Goal: Use online tool/utility: Use online tool/utility

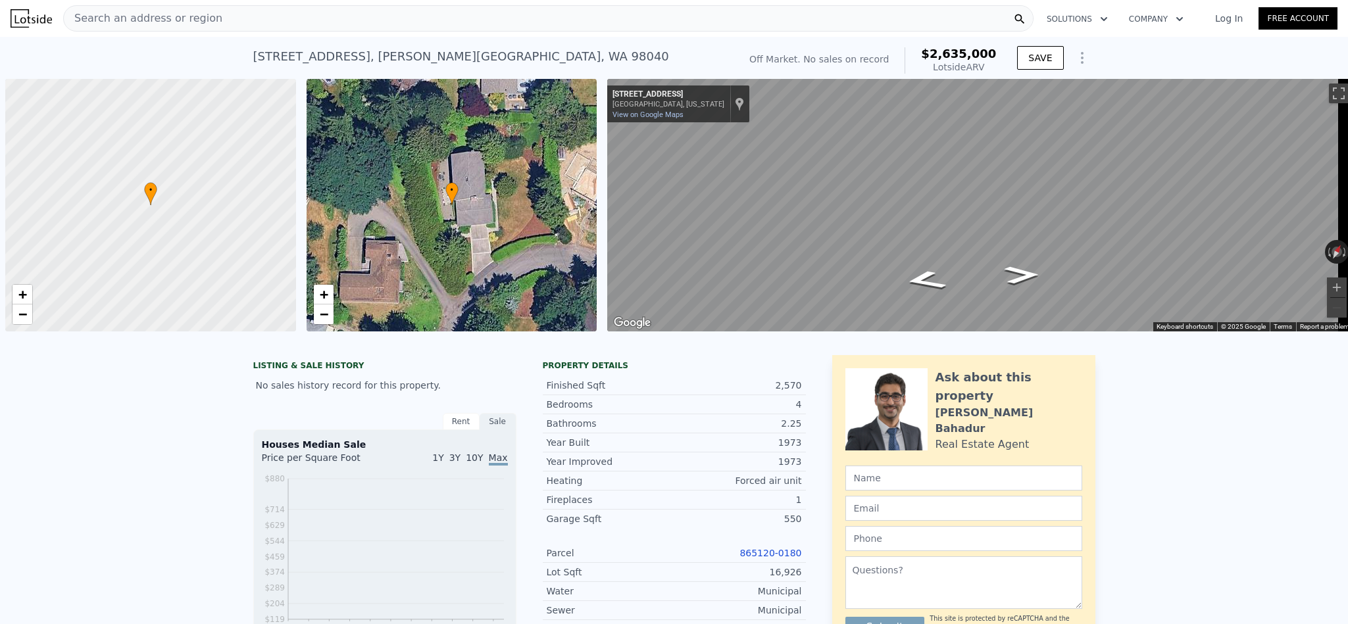
scroll to position [0, 5]
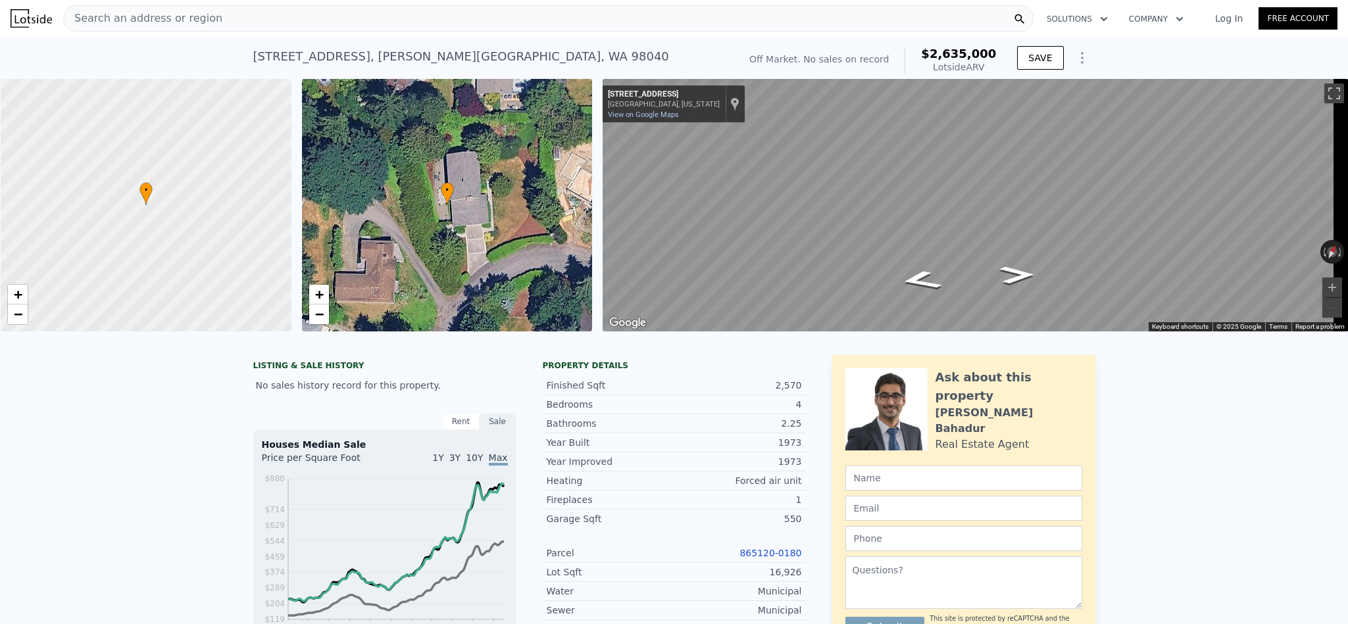
click at [359, 24] on div "Search an address or region" at bounding box center [548, 18] width 970 height 26
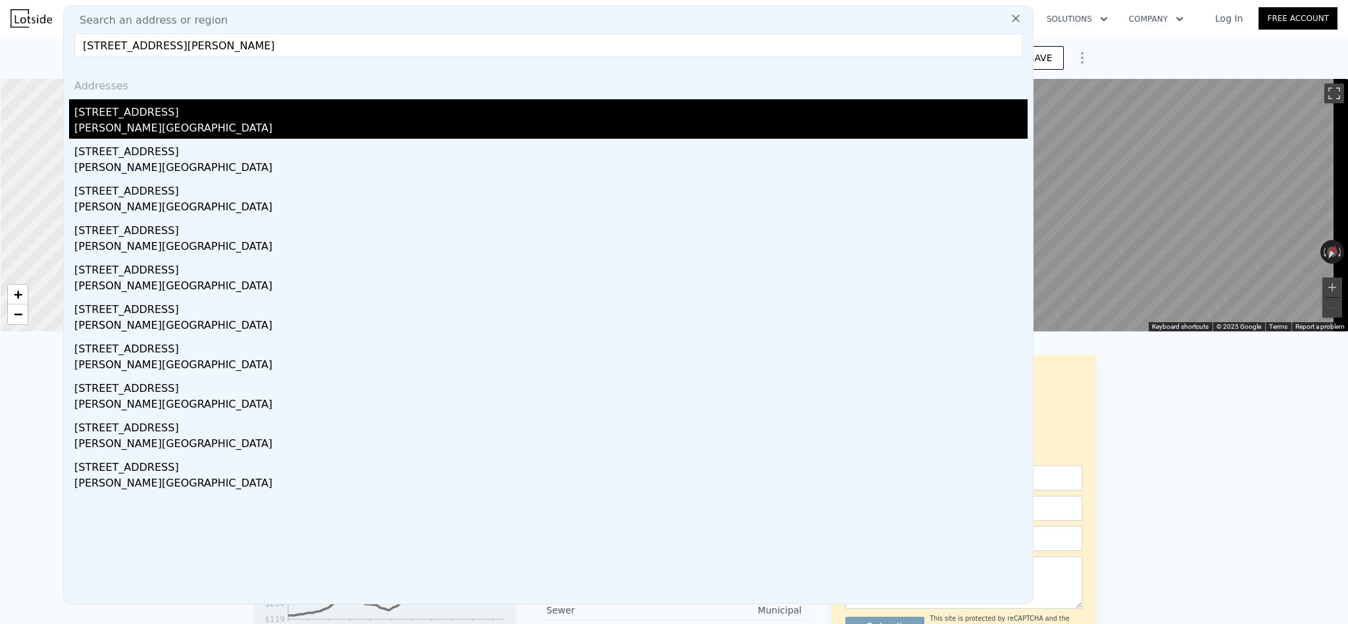
type input "18001 77th St E Bonney Lake, WA 98391"
click at [205, 124] on div "Bonney Lake, WA 98391" at bounding box center [550, 129] width 953 height 18
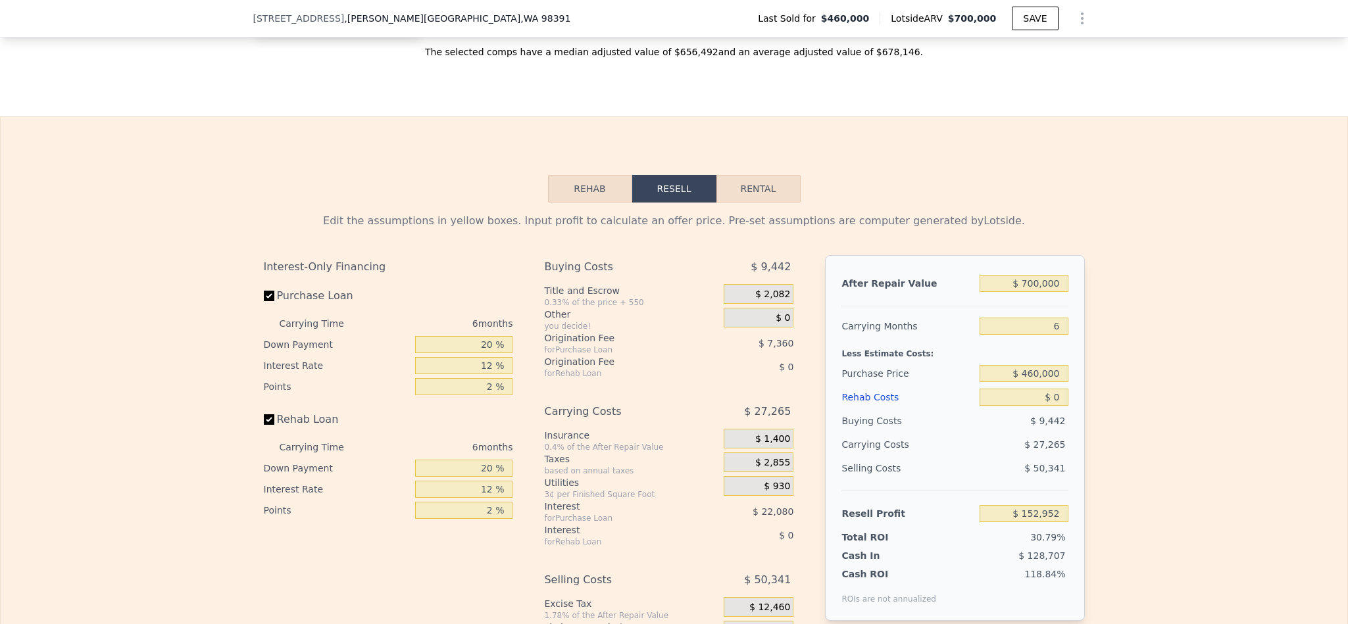
scroll to position [1970, 0]
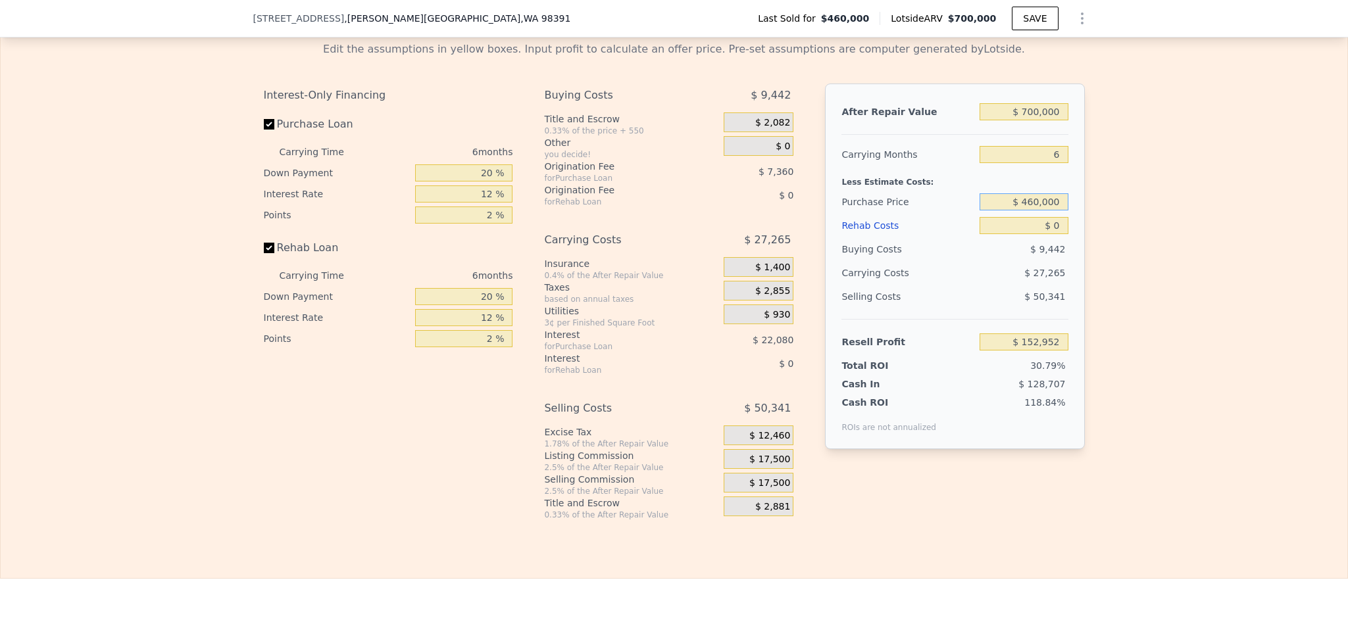
click at [1038, 211] on input "$ 460,000" at bounding box center [1024, 201] width 88 height 17
type input "$ 600,000"
click at [1204, 238] on div "Edit the assumptions in yellow boxes. Input profit to calculate an offer price.…" at bounding box center [674, 275] width 1347 height 489
type input "$ 3,526"
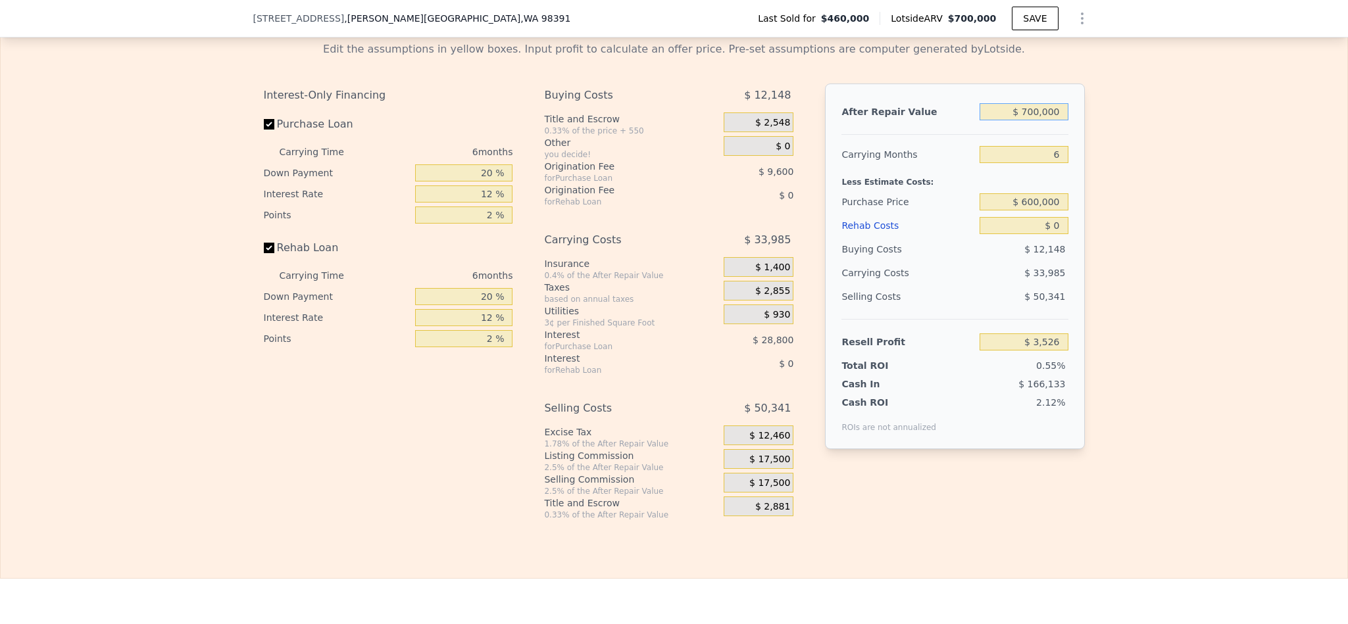
click at [1018, 120] on input "$ 700,000" at bounding box center [1024, 111] width 88 height 17
click at [1032, 120] on input "$ 700,000" at bounding box center [1024, 111] width 88 height 17
type input "$ 800"
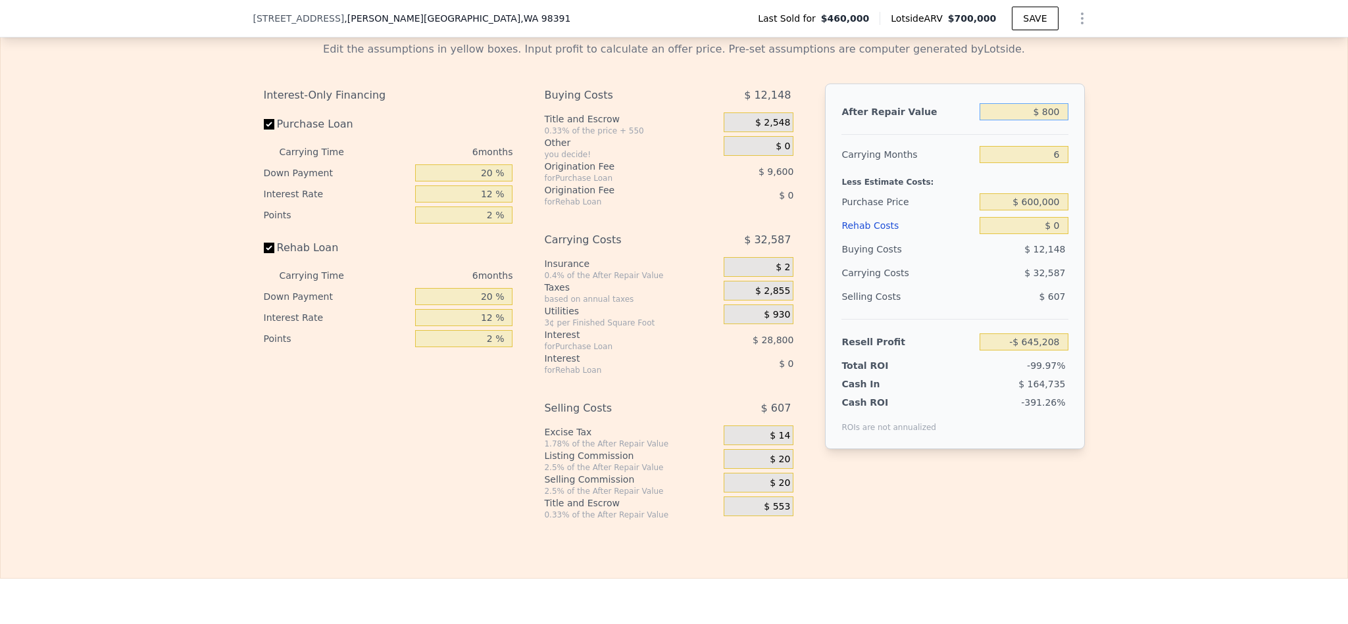
type input "-$ 644,542"
type input "$ 8,000"
type input "-$ 637,868"
type input "$ 80,000"
type input "-$ 571,133"
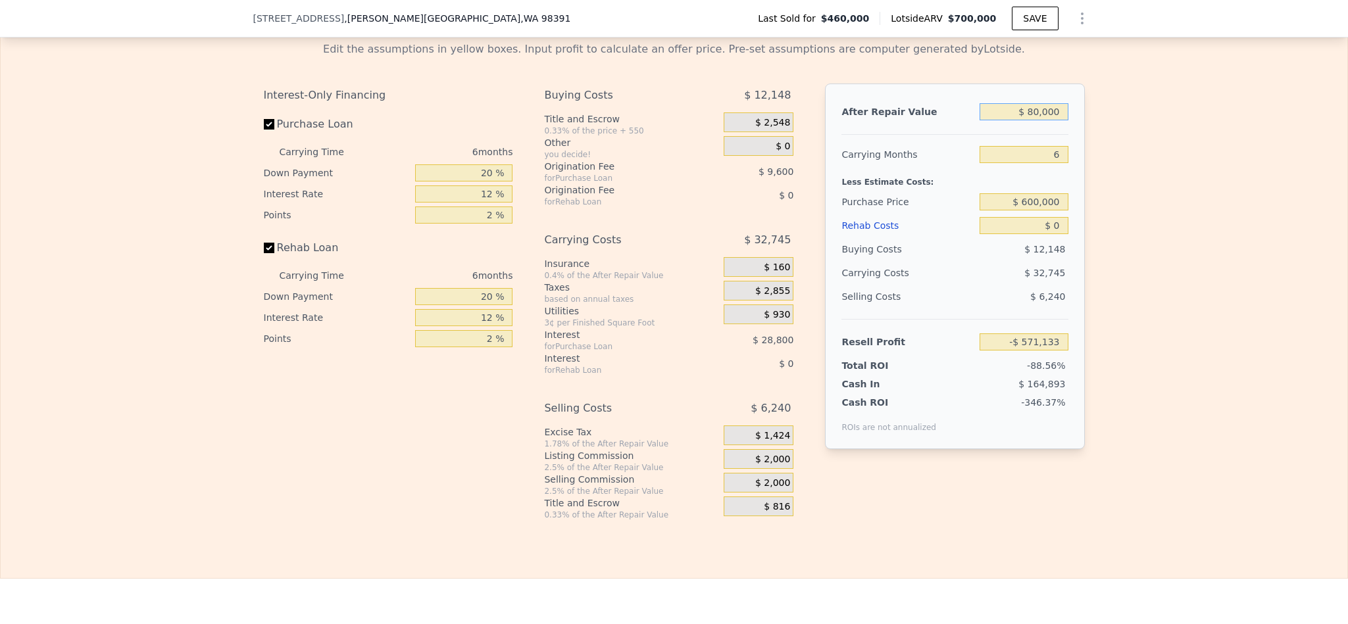
type input "$ 800,000"
type input "$ 96,213"
click at [1230, 207] on div "Edit the assumptions in yellow boxes. Input profit to calculate an offer price.…" at bounding box center [674, 275] width 1347 height 489
type input "$ 700,000"
type input "$ 152,952"
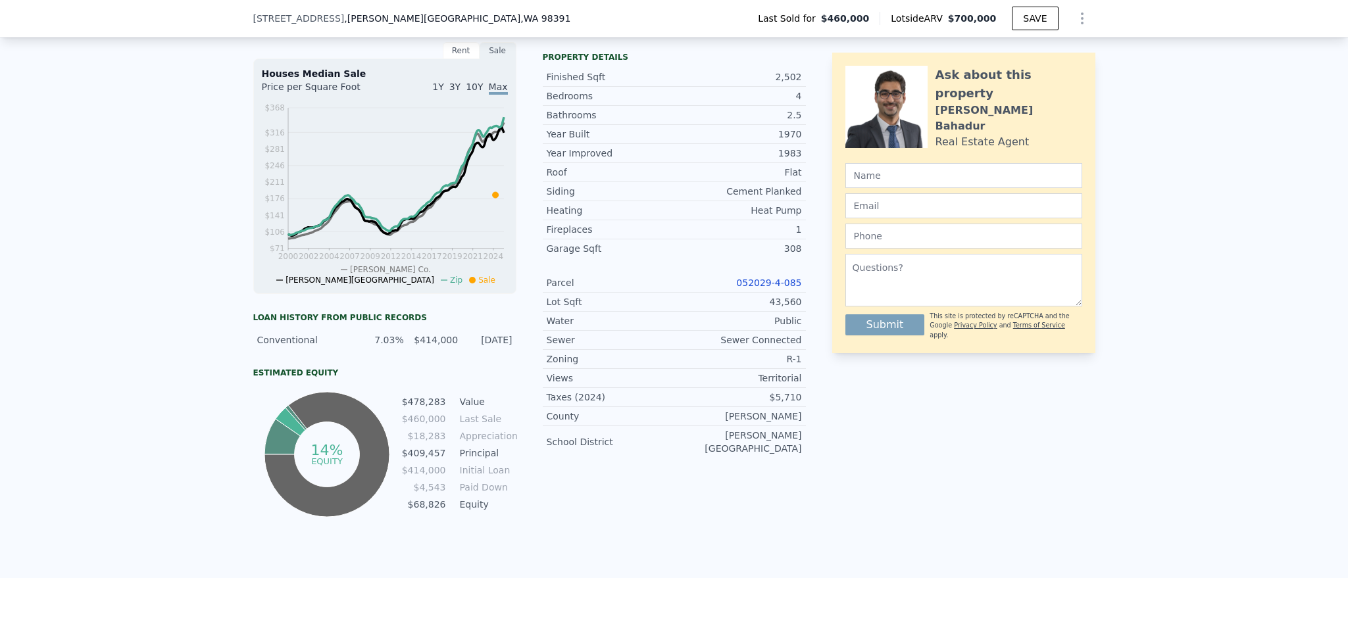
scroll to position [489, 0]
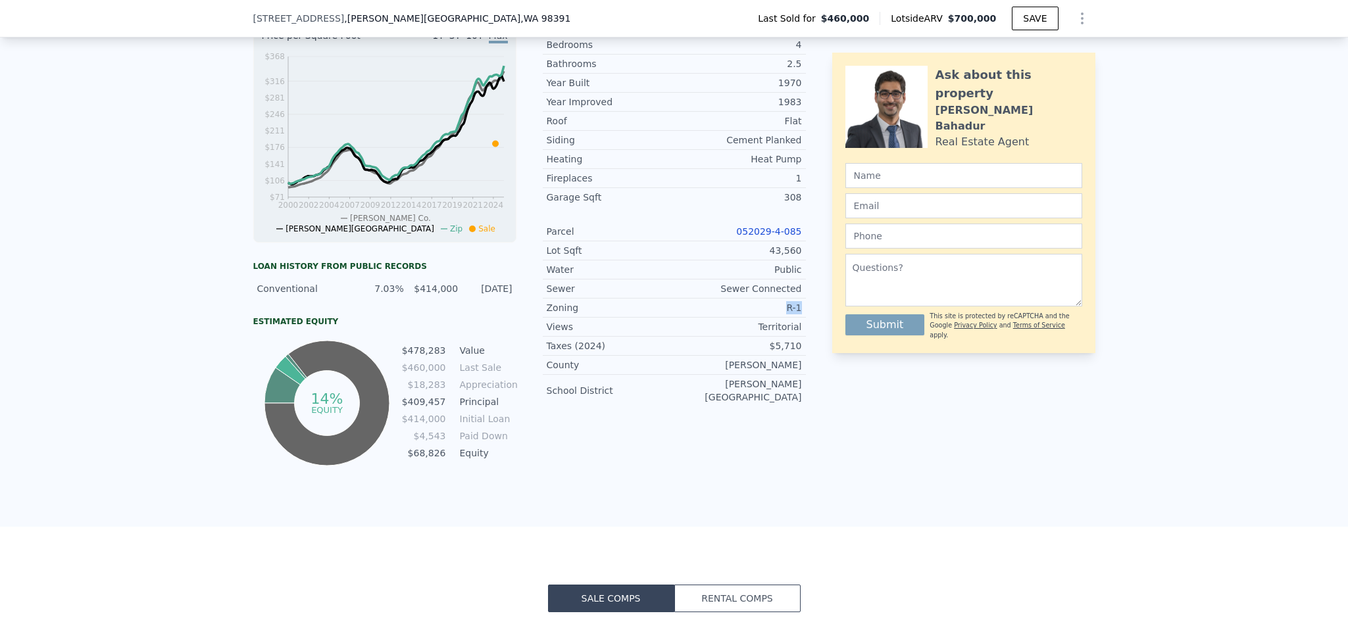
drag, startPoint x: 801, startPoint y: 328, endPoint x: 1249, endPoint y: 371, distance: 450.1
click at [770, 330] on div "LISTING & SALE HISTORY Sold 1 $ 460,000 Jul 11, 2024 Pending $ 550,000 Jul 7, 2…" at bounding box center [674, 174] width 842 height 589
copy div "R-1"
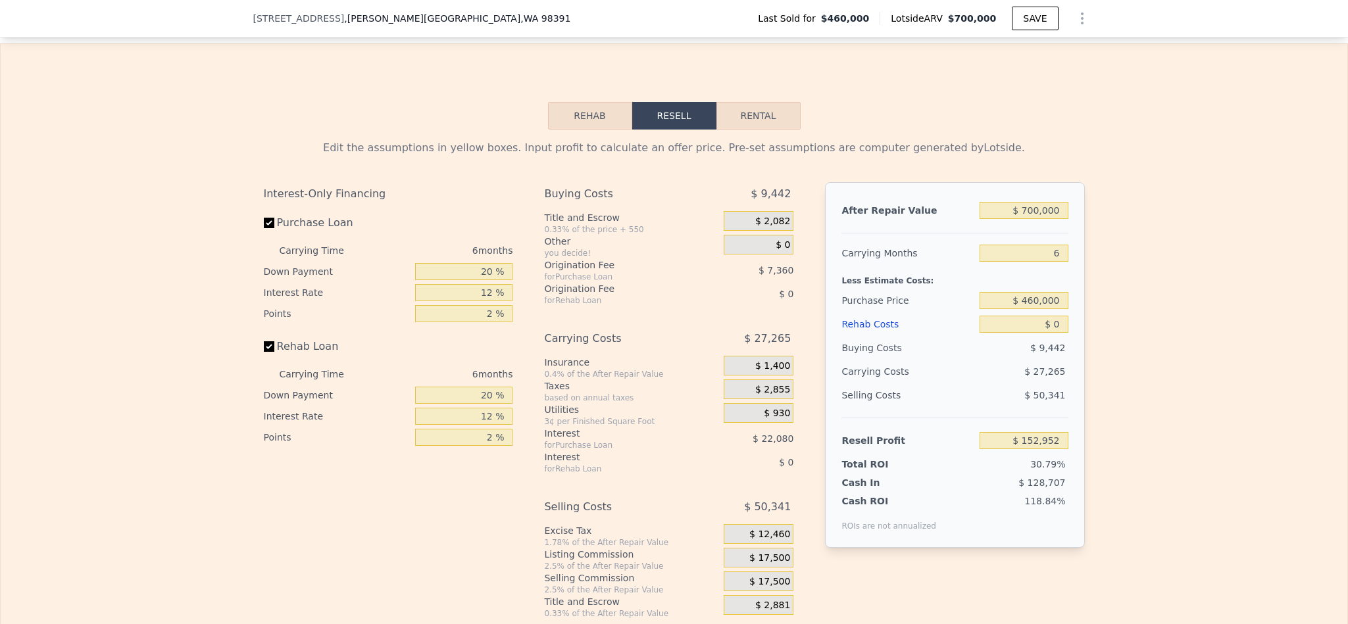
scroll to position [1970, 0]
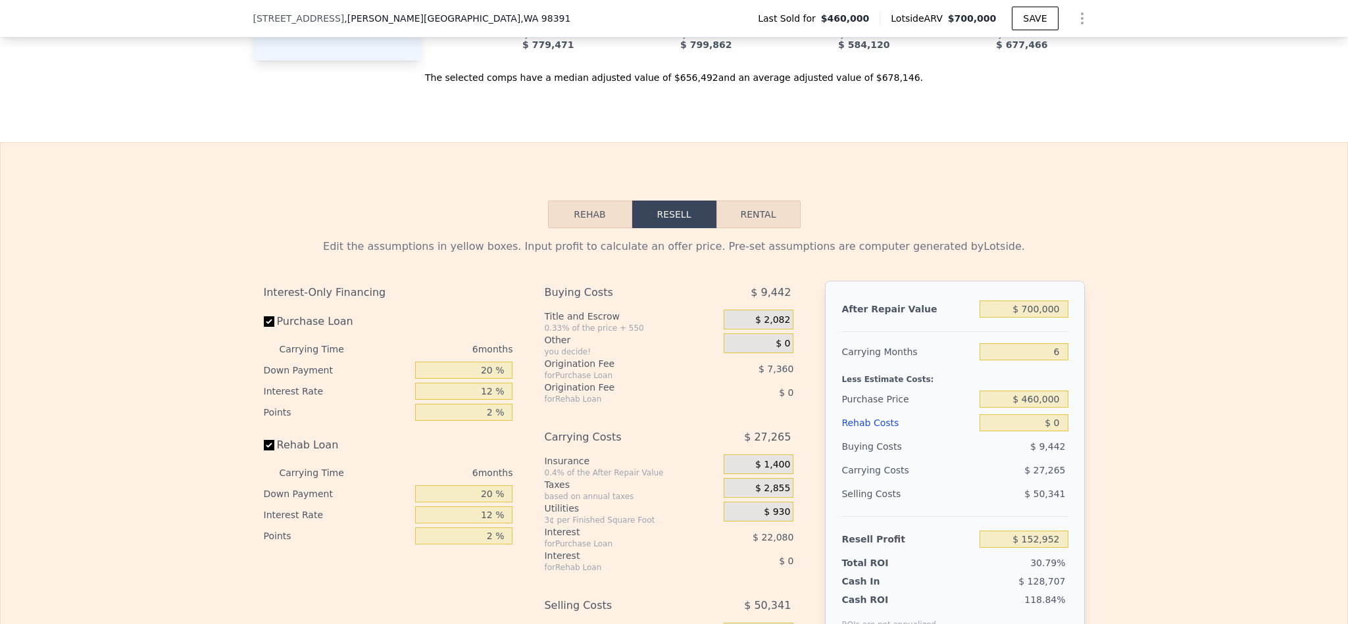
scroll to position [1970, 0]
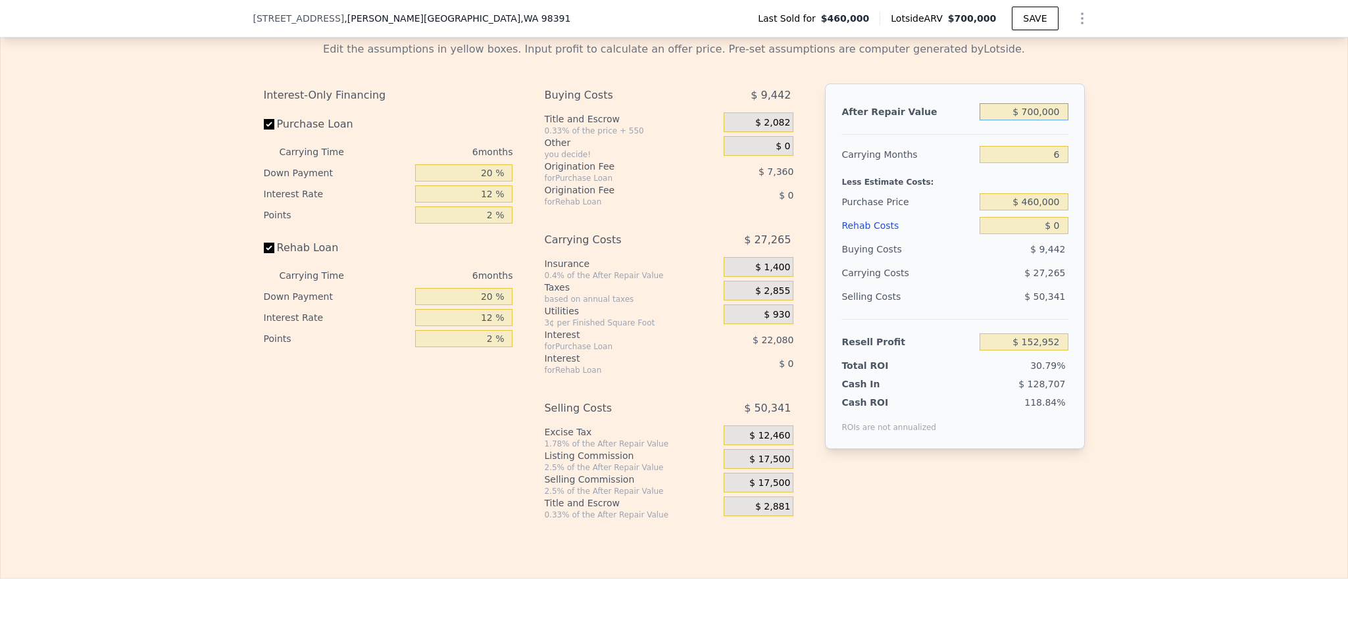
click at [1041, 120] on input "$ 700,000" at bounding box center [1024, 111] width 88 height 17
type input "$ 8"
type input "-$ 495,849"
type input "$ 80"
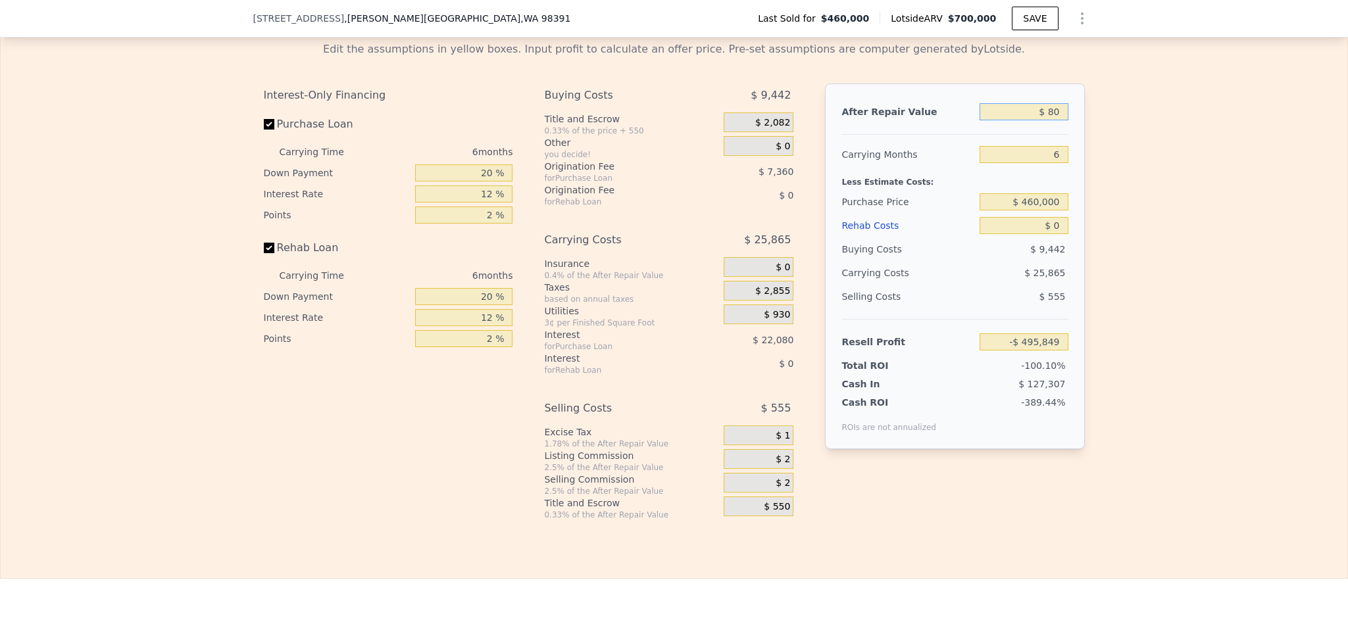
type input "-$ 495,782"
type input "$ 800"
type input "-$ 495,116"
type input "$ 8,000"
type input "-$ 488,442"
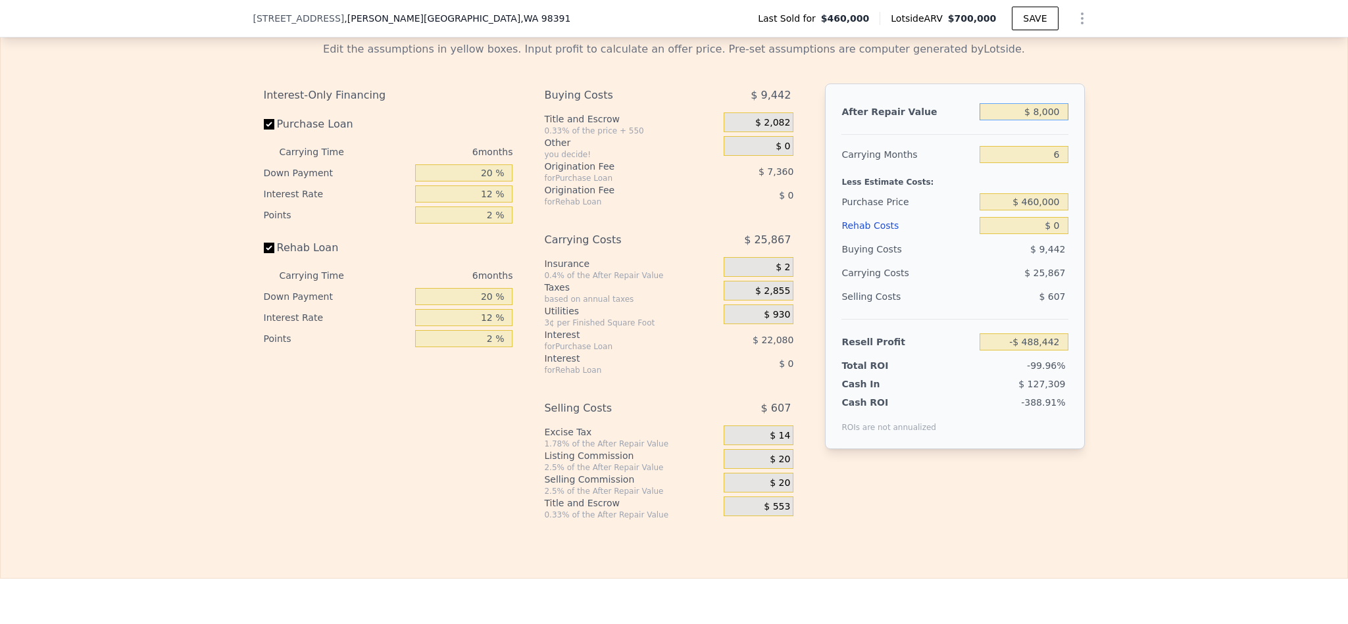
type input "$ 80,000"
type input "-$ 421,707"
type input "$ 800,000"
type input "$ 245,639"
type input "$ 800,000"
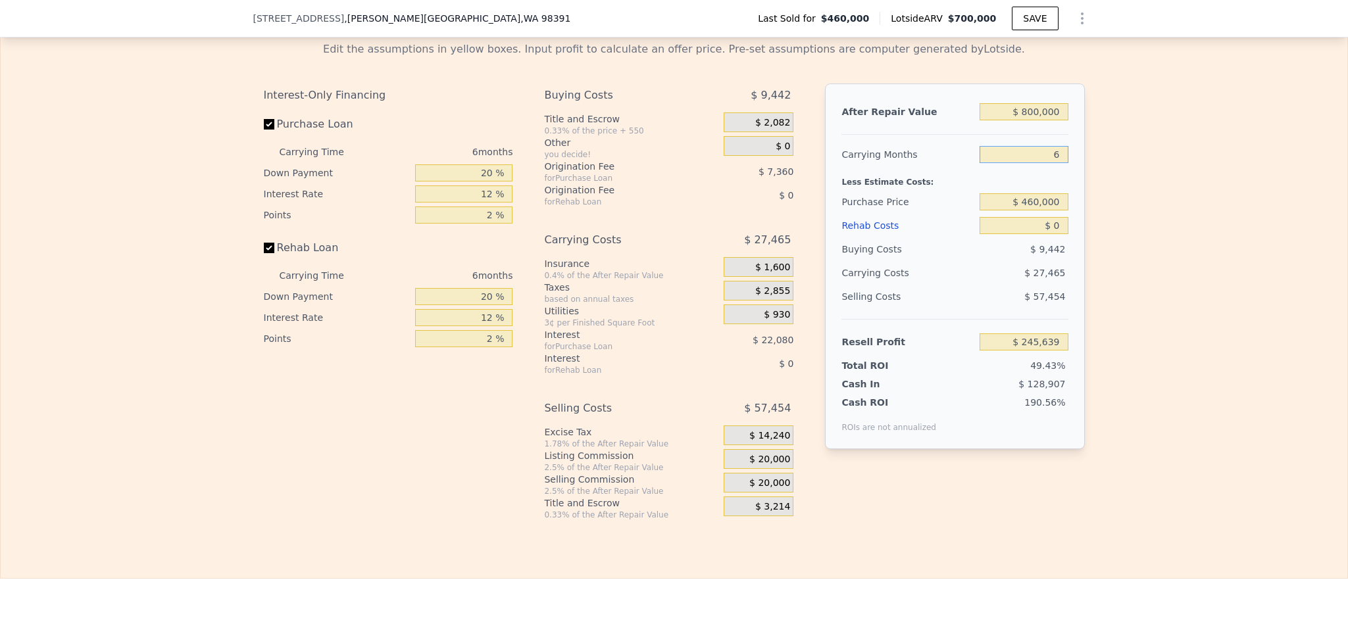
drag, startPoint x: 1050, startPoint y: 194, endPoint x: 1003, endPoint y: 189, distance: 47.6
click at [1003, 163] on input "6" at bounding box center [1024, 154] width 88 height 17
click at [1034, 211] on input "$ 460,000" at bounding box center [1024, 201] width 88 height 17
type input "$ 600,000"
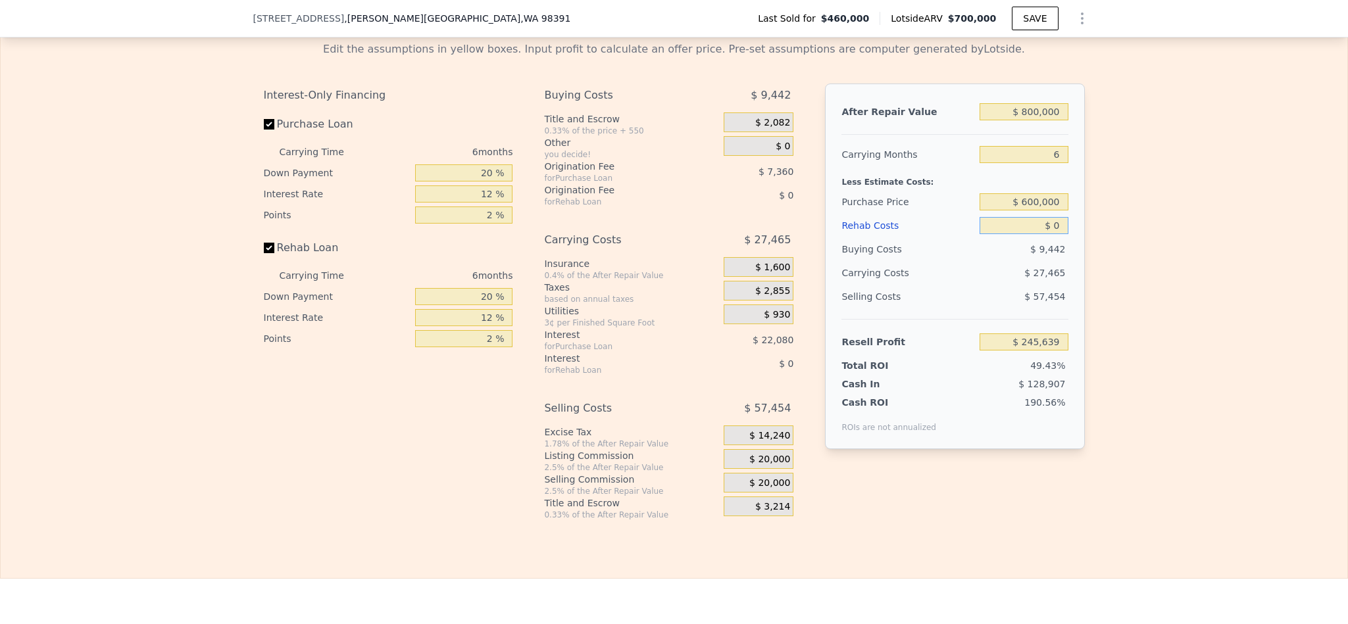
type input "$ 96,213"
type input "$ 1"
type input "$ 96,212"
type input "$ 10"
type input "$ 96,203"
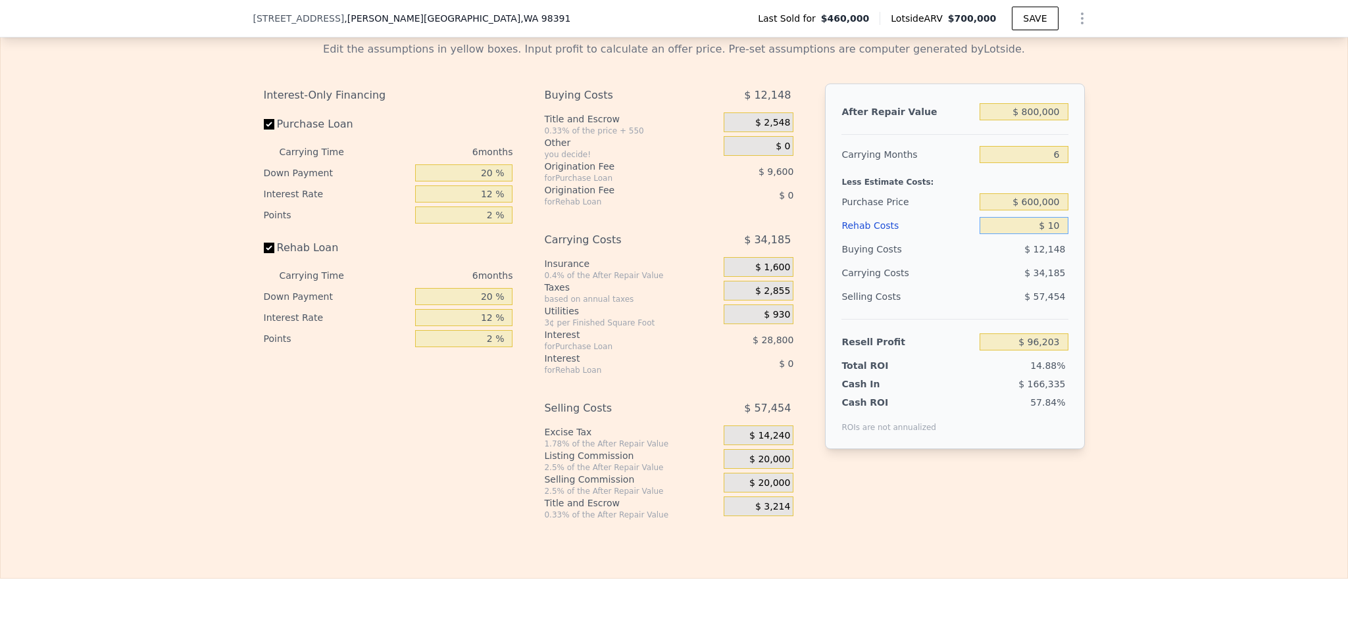
type input "$ 100"
type input "$ 96,105"
type input "$ 1,000"
type input "$ 95,149"
type input "$ 10,000"
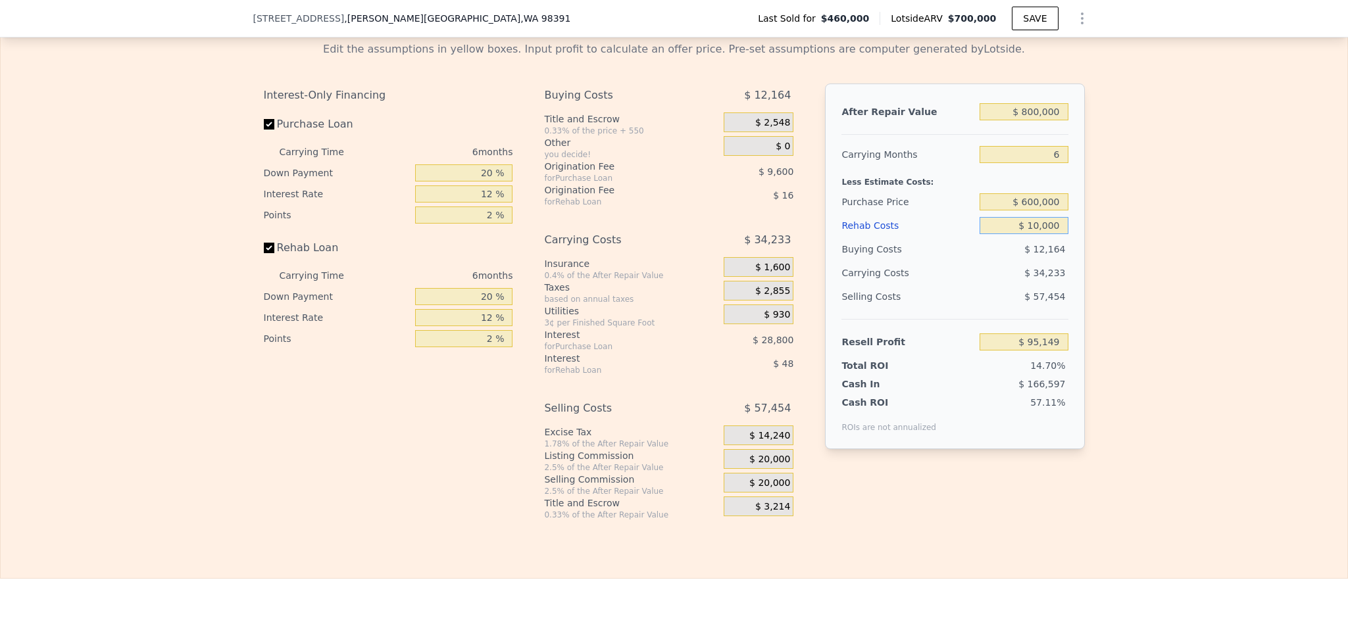
type input "$ 85,573"
type input "$ 100,000"
type input "-$ 10,187"
type input "$ 100,000"
click at [1189, 255] on div "Edit the assumptions in yellow boxes. Input profit to calculate an offer price.…" at bounding box center [674, 275] width 1347 height 489
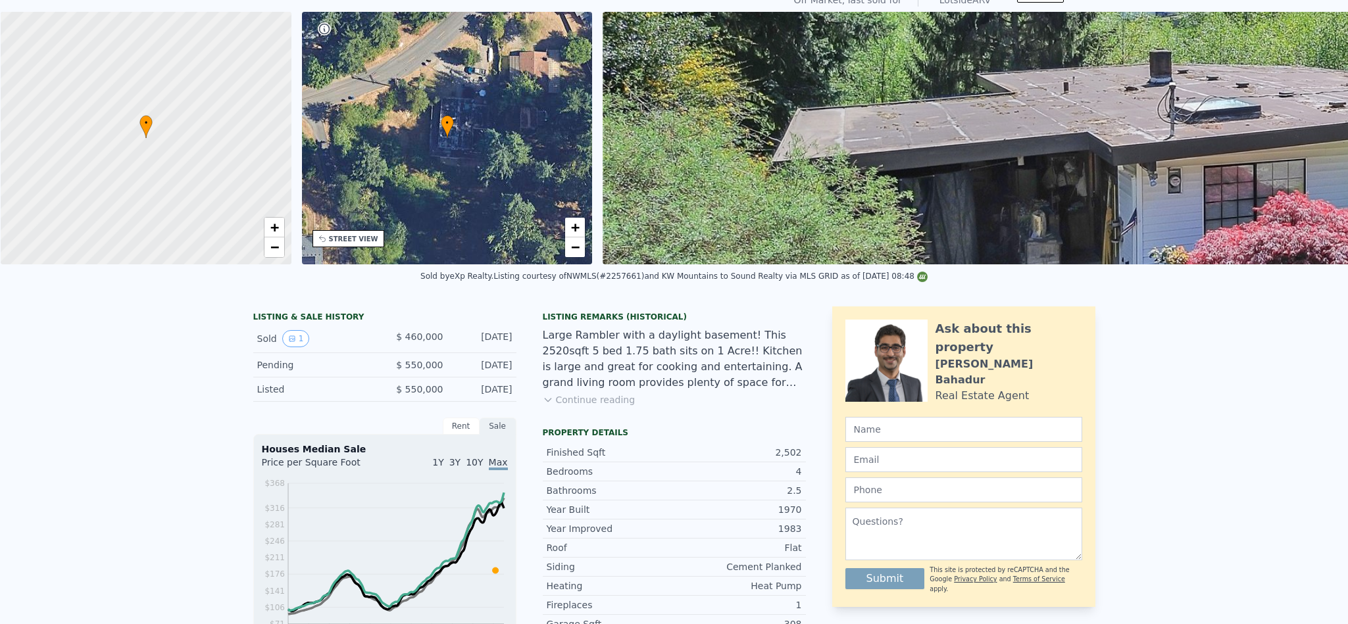
scroll to position [4, 0]
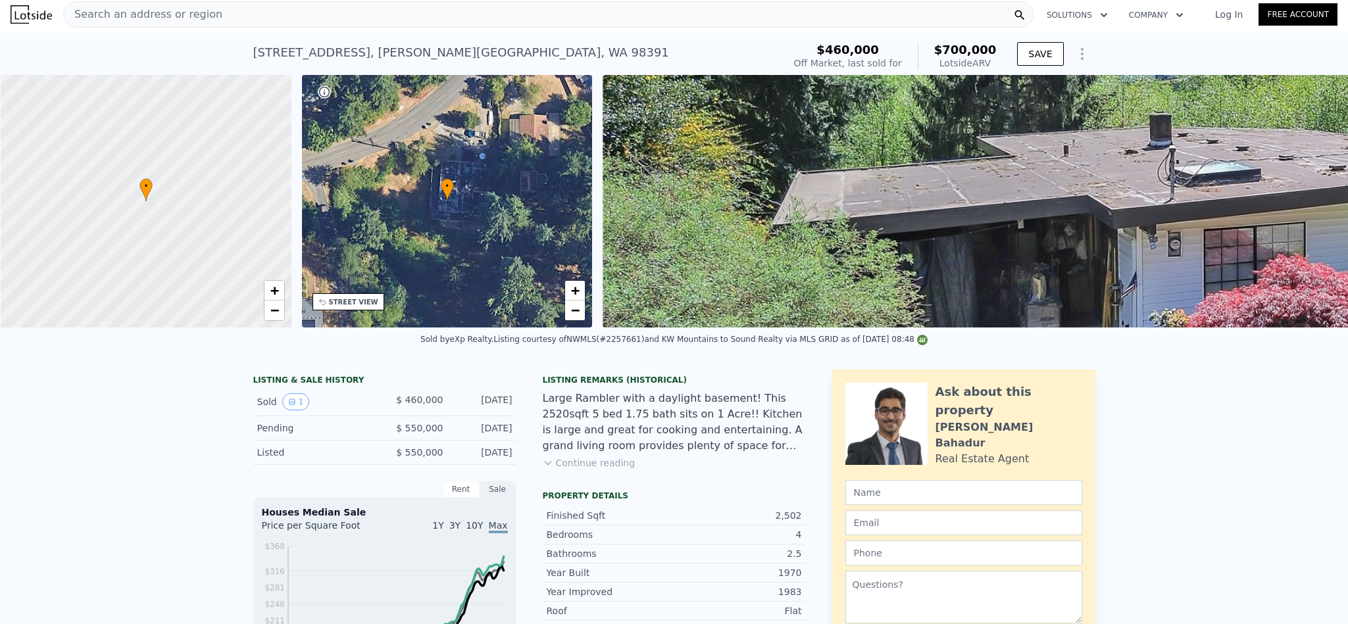
type input "$ 700,000"
type input "$ 0"
type input "$ 152,952"
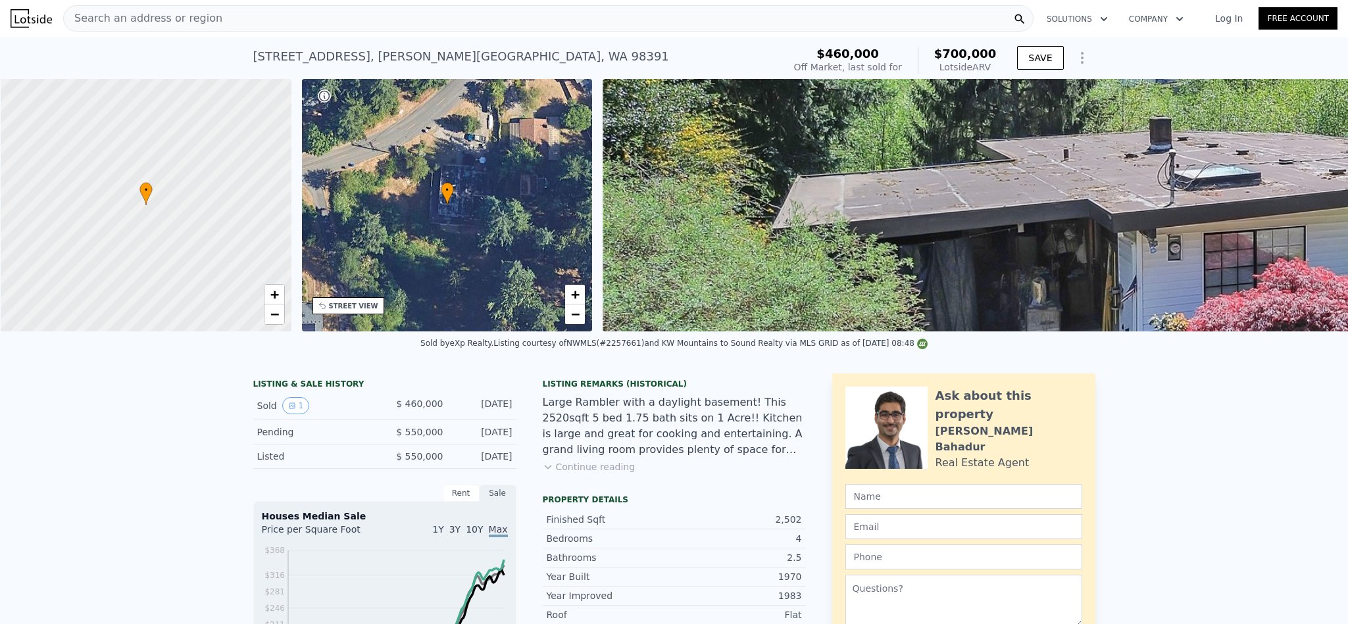
click at [237, 16] on div "Search an address or region" at bounding box center [548, 18] width 970 height 26
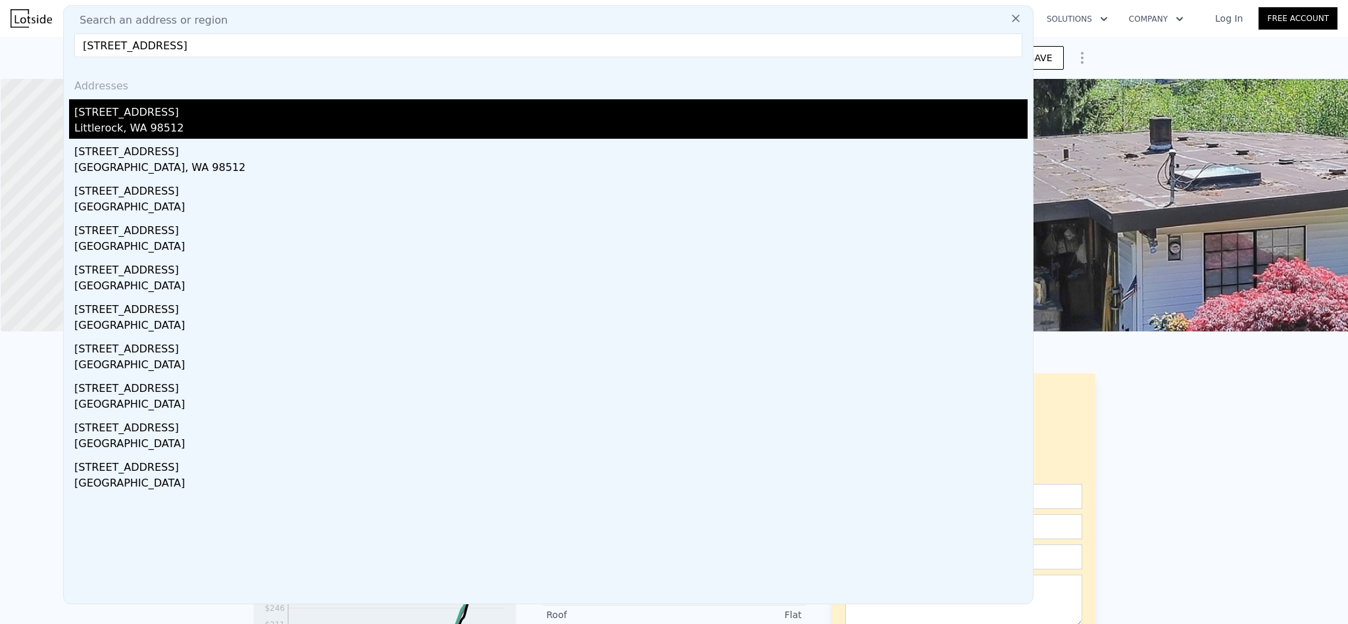
type input "7340 127th Ave SW Littlerock, WA 98512"
click at [219, 109] on div "[STREET_ADDRESS]" at bounding box center [550, 109] width 953 height 21
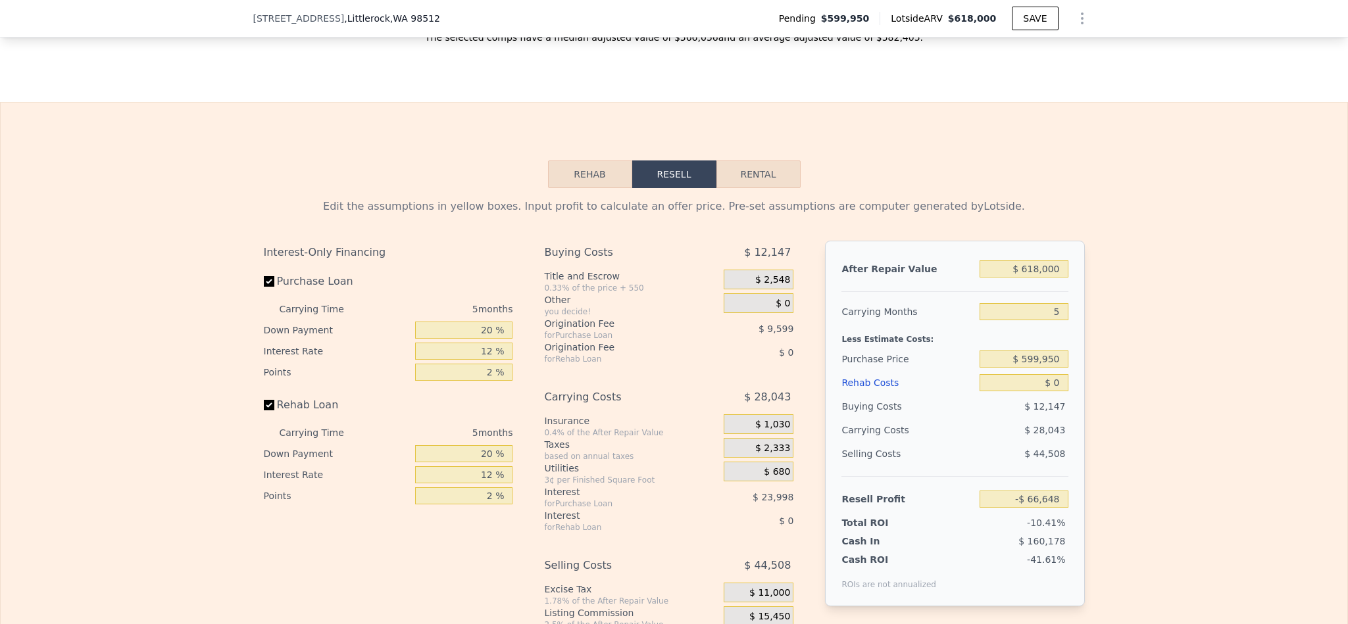
scroll to position [1970, 0]
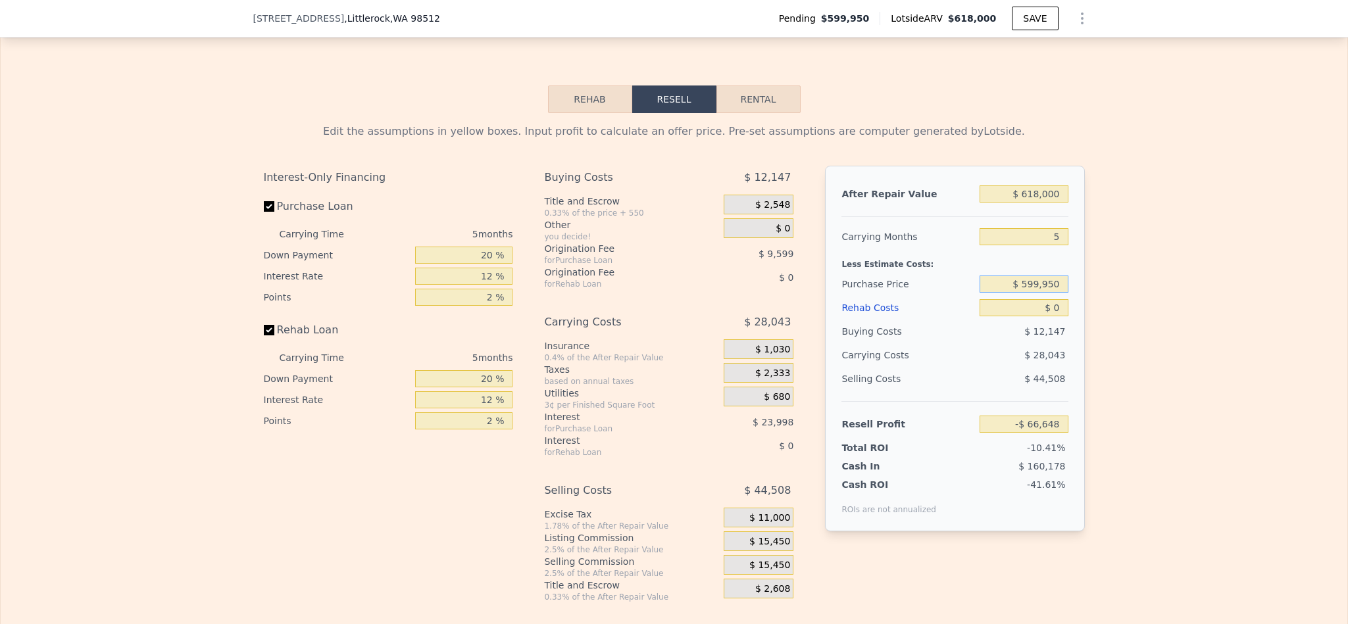
click at [1036, 293] on input "$ 599,950" at bounding box center [1024, 284] width 88 height 17
type input "$ 445,000"
click at [1149, 304] on div "Edit the assumptions in yellow boxes. Input profit to calculate an offer price.…" at bounding box center [674, 357] width 1347 height 489
click at [1054, 316] on input "$ 0" at bounding box center [1024, 307] width 88 height 17
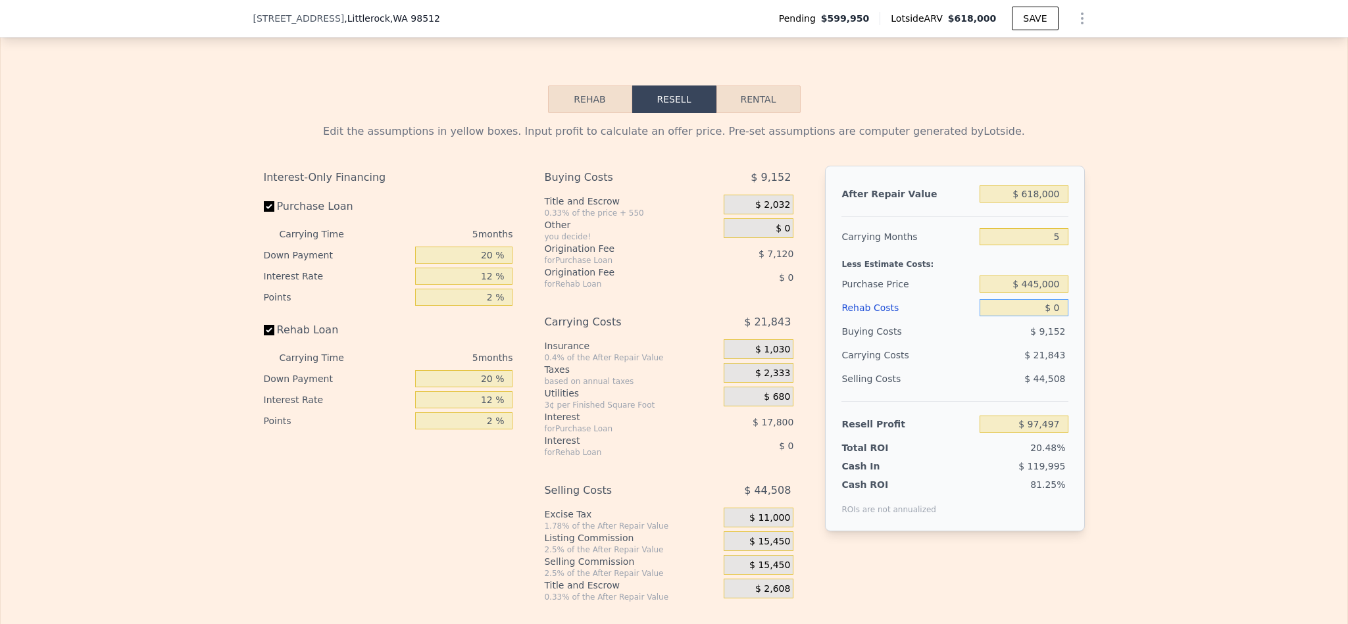
click at [1054, 316] on input "$ 0" at bounding box center [1024, 307] width 88 height 17
type input "-$ 66,648"
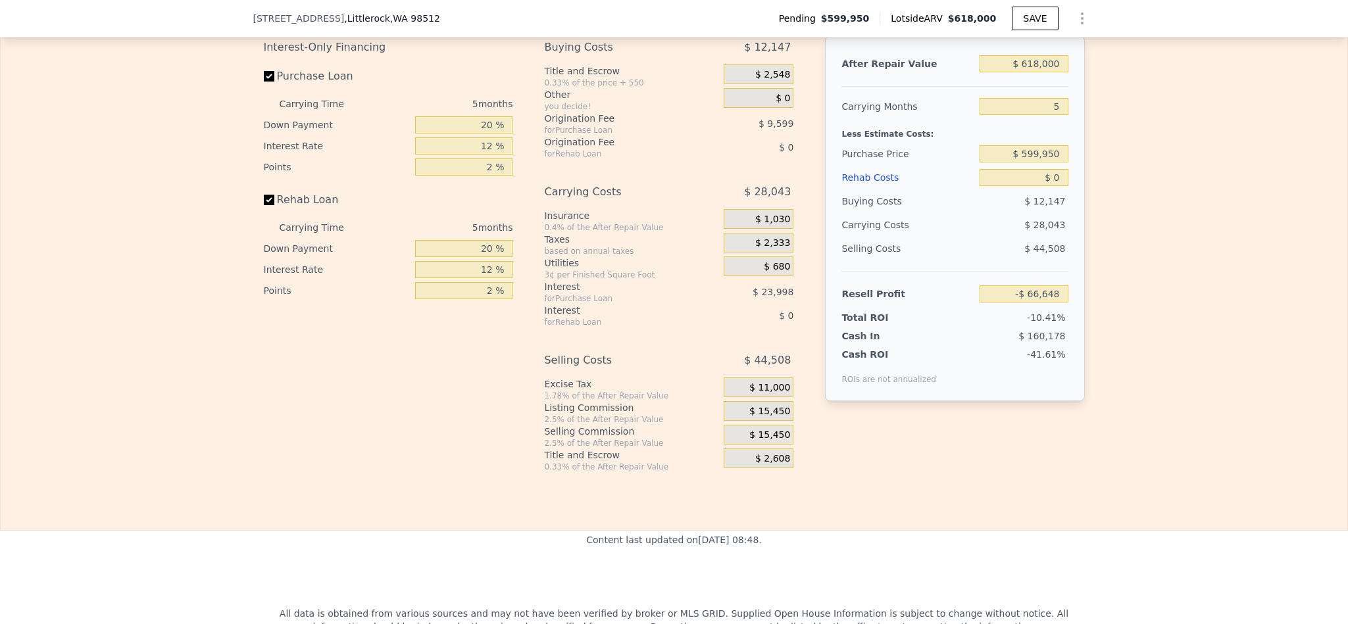
scroll to position [2068, 0]
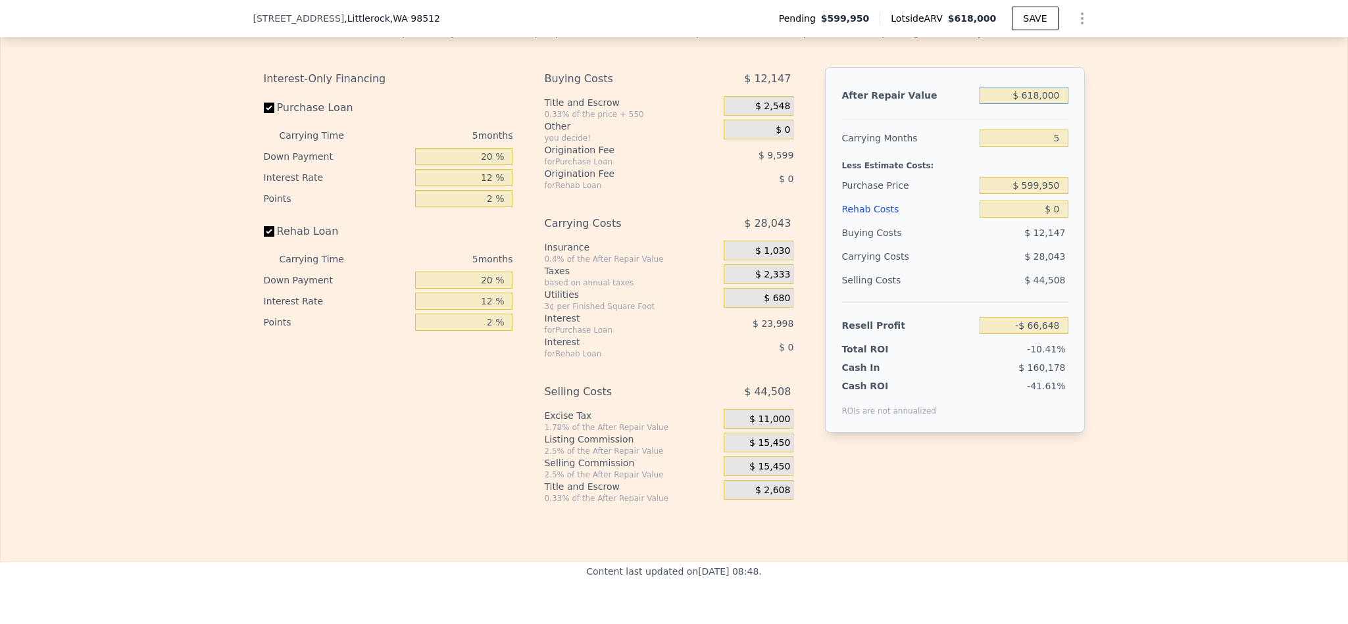
click at [1051, 104] on input "$ 618,000" at bounding box center [1024, 95] width 88 height 17
type input "$ 8"
type input "-$ 639,652"
type input "$ 80"
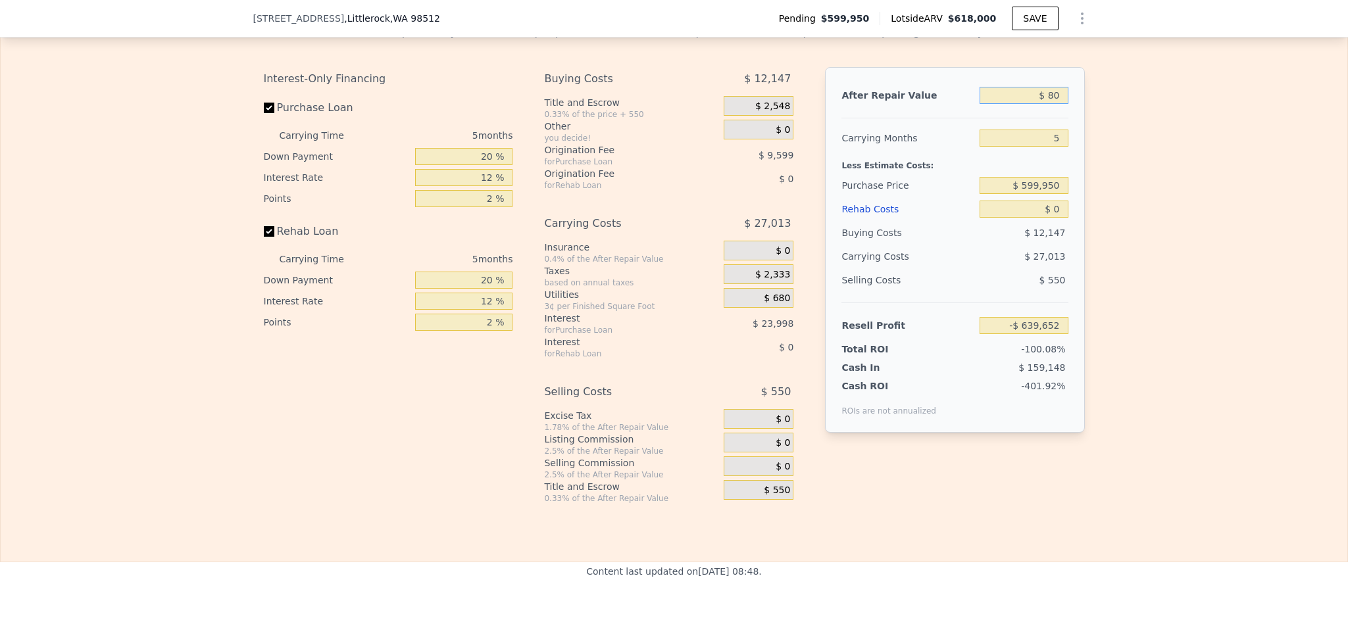
type input "-$ 639,585"
type input "$ 800"
type input "-$ 638,918"
type input "$ 8,000"
type input "-$ 632,242"
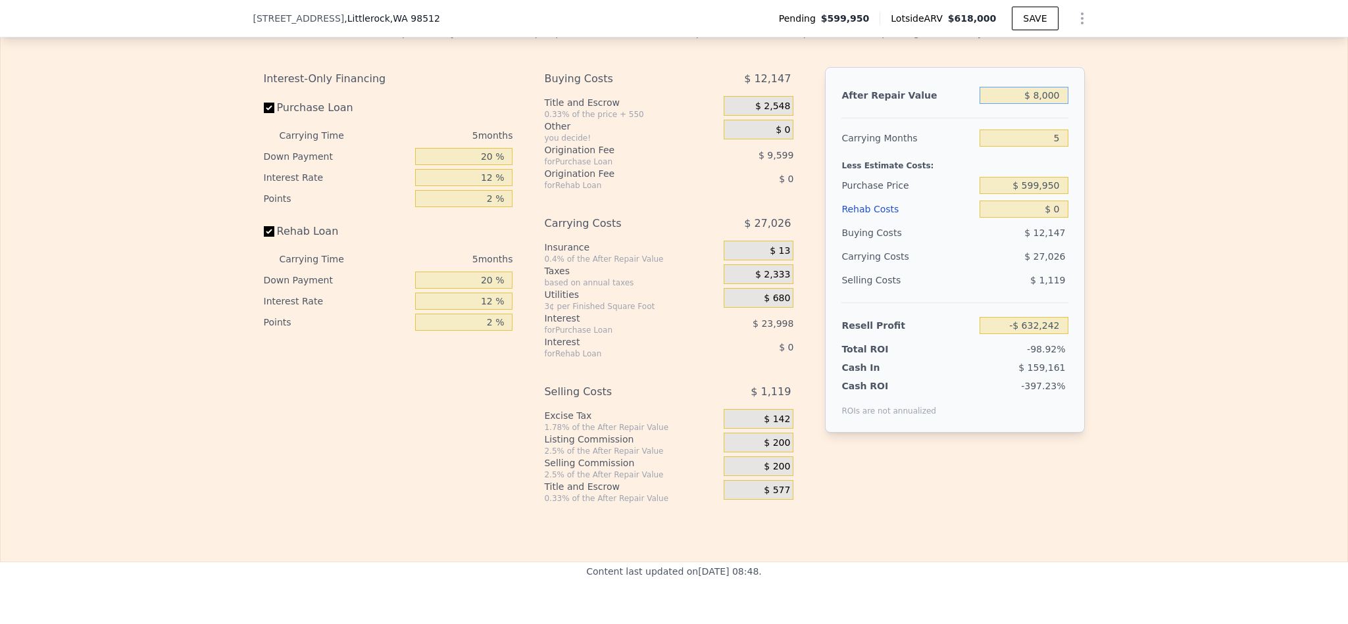
type input "$ 800"
type input "-$ 638,918"
type input "$ 80"
type input "-$ 639,585"
type input "$ 8"
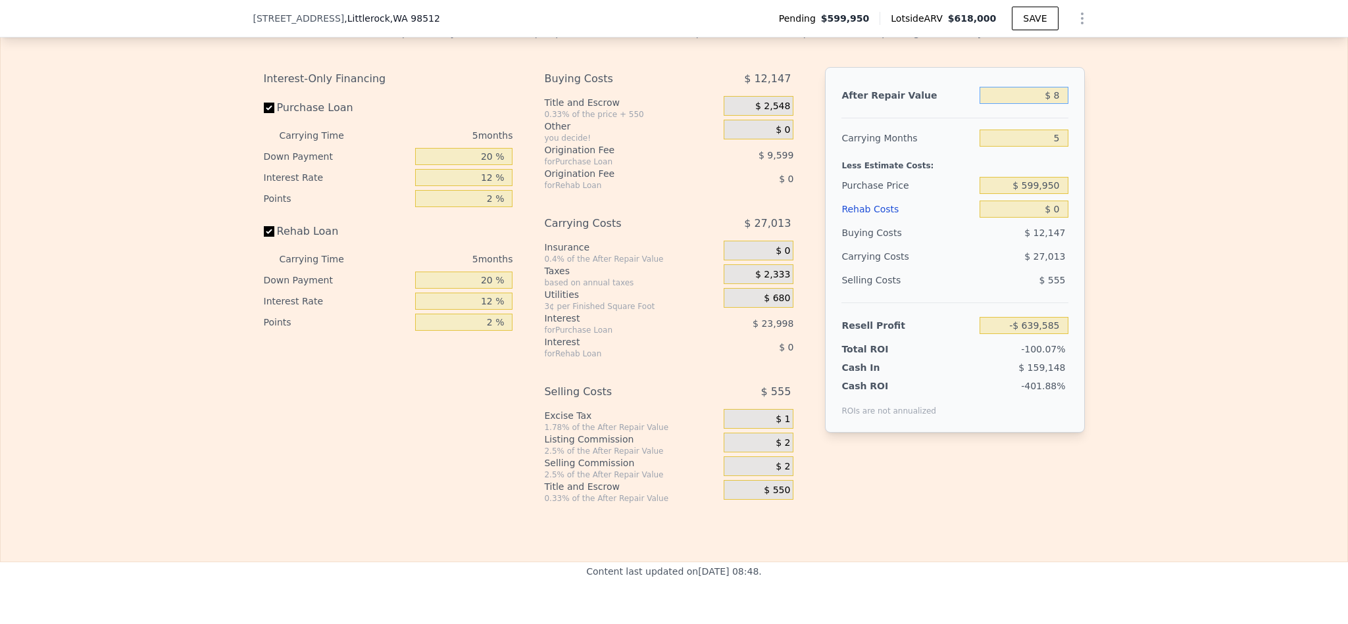
type input "-$ 639,652"
type input "$ 7"
type input "-$ 639,653"
type input "$ 70"
type input "-$ 639,595"
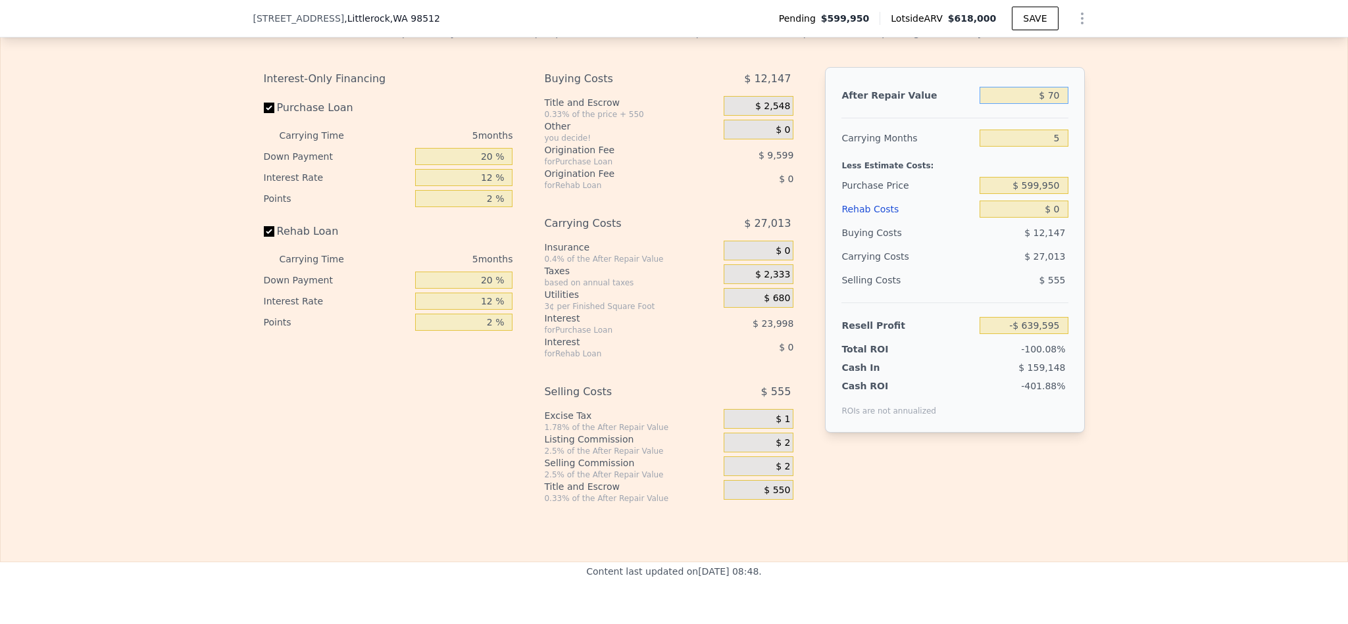
type input "$ 700"
type input "-$ 639,011"
type input "$ 7,000"
type input "-$ 633,170"
type input "$ 70,000"
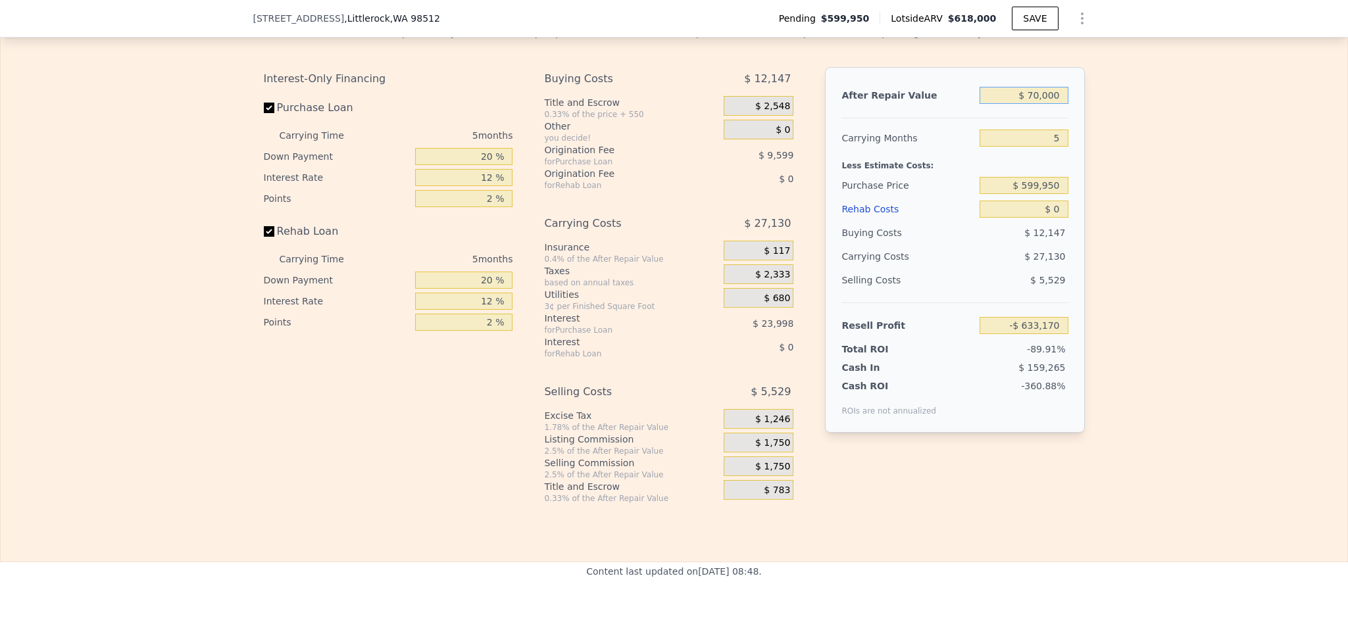
type input "-$ 574,756"
type input "$ 700,000"
type input "$ 9,382"
type input "$ 700,000"
type input "$ 8"
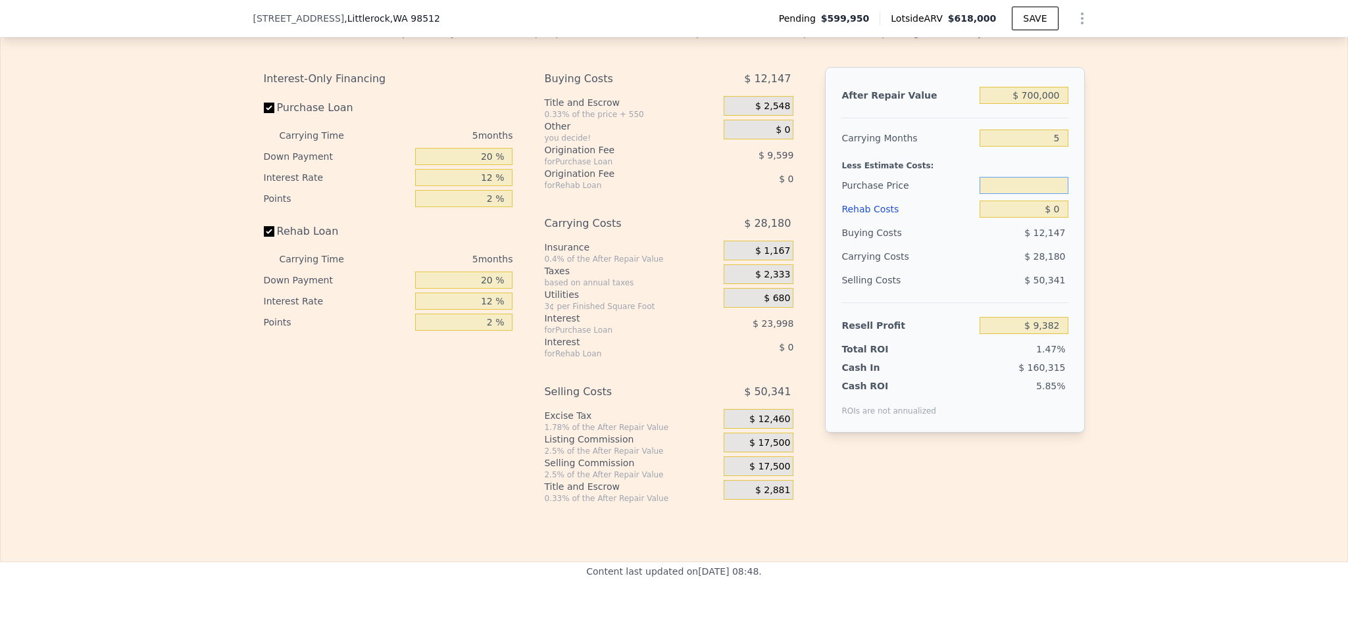
type input "$ 618,000"
type input "$ 599,950"
type input "-$ 66,648"
type input "$ 44,599,950"
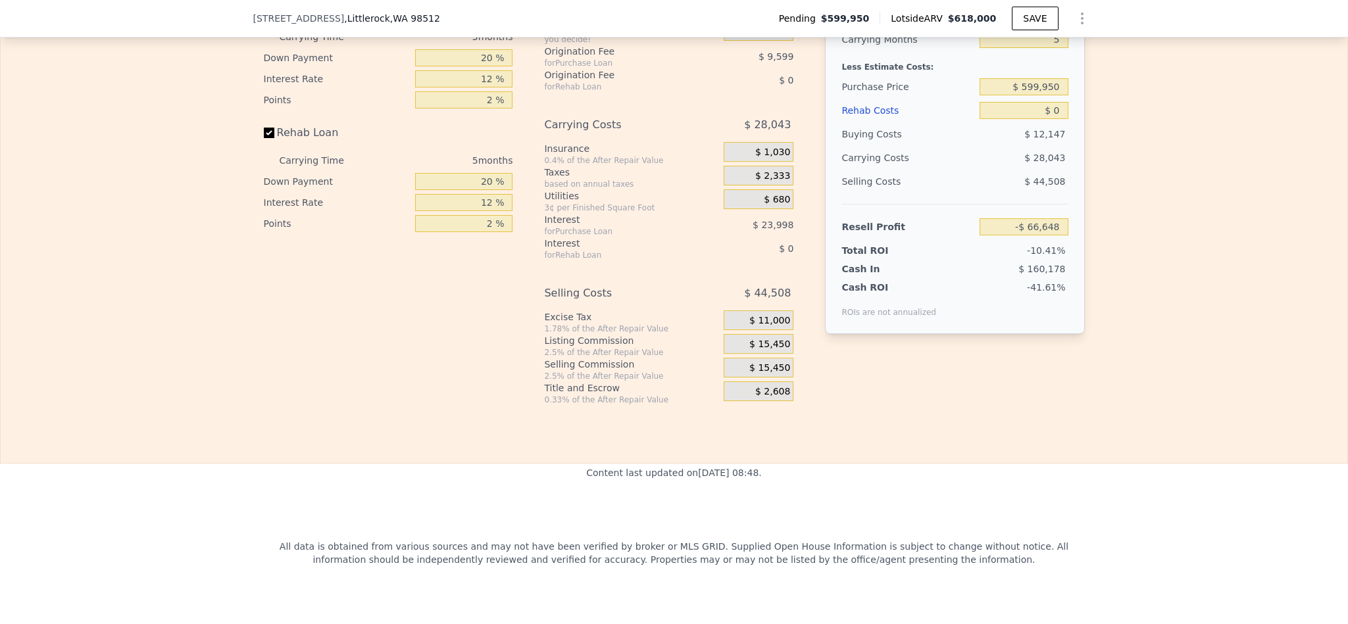
scroll to position [2068, 0]
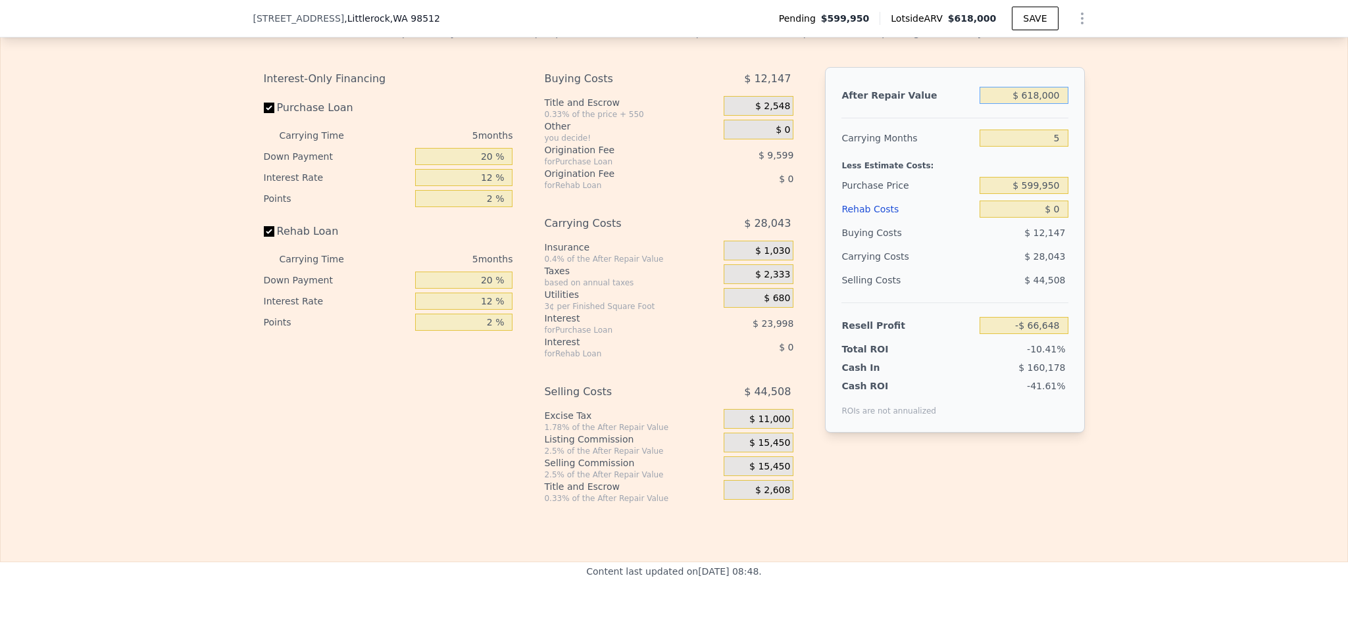
click at [1040, 104] on input "$ 618,000" at bounding box center [1024, 95] width 88 height 17
click at [1037, 194] on input "$ 599,950" at bounding box center [1024, 185] width 88 height 17
click at [1036, 194] on input "$ 599,950" at bounding box center [1024, 185] width 88 height 17
type input "$ 445,000"
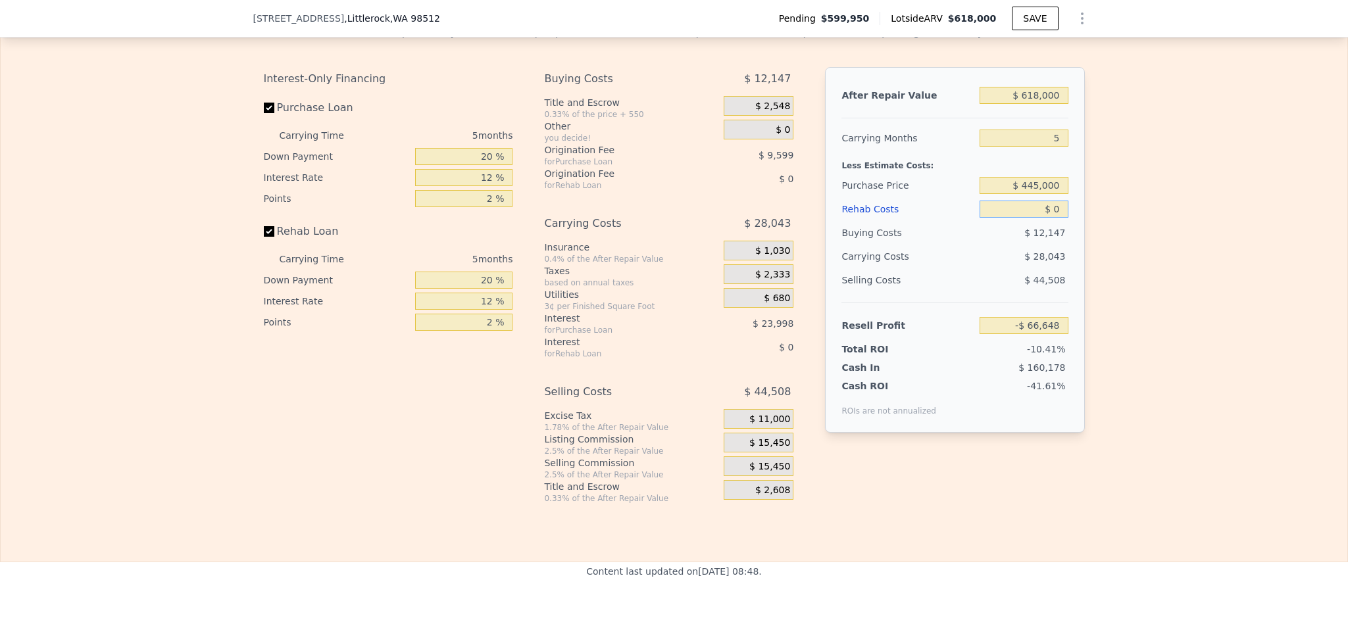
type input "$ 97,497"
type input "$ 6"
type input "$ 97,491"
type input "$ 60"
type input "$ 97,436"
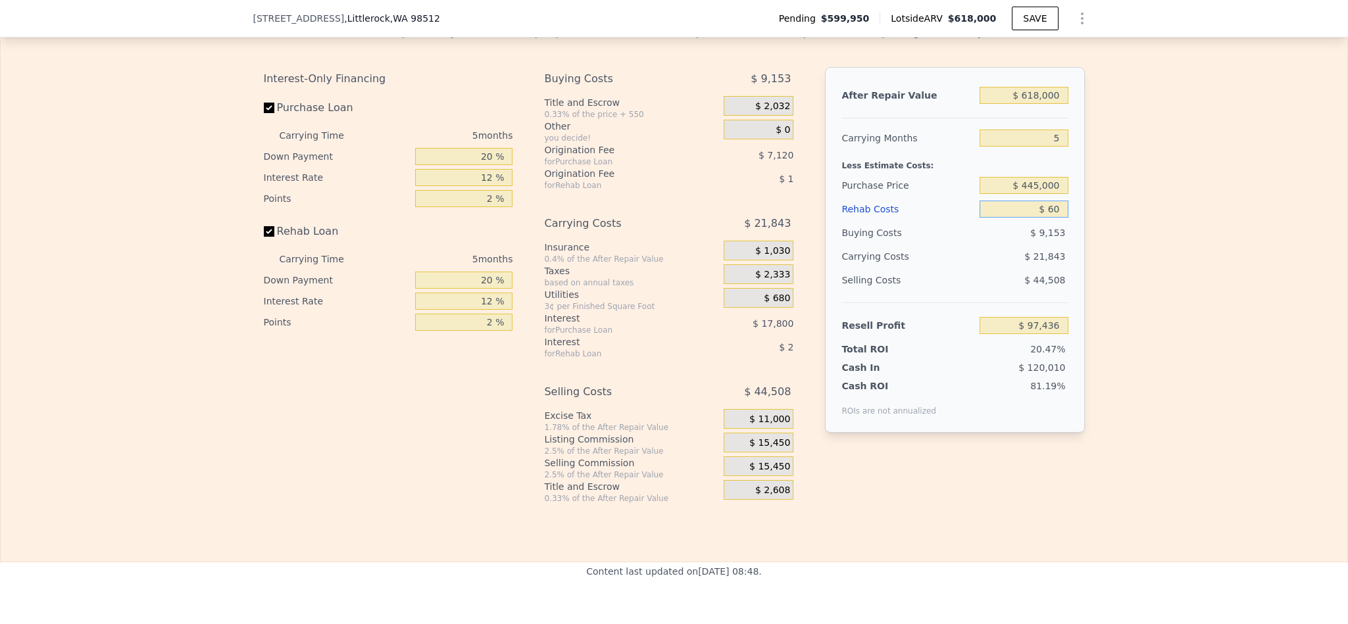
type input "$ 6"
type input "$ 97,491"
type input "$ 8"
type input "$ 97,489"
type input "$ 80"
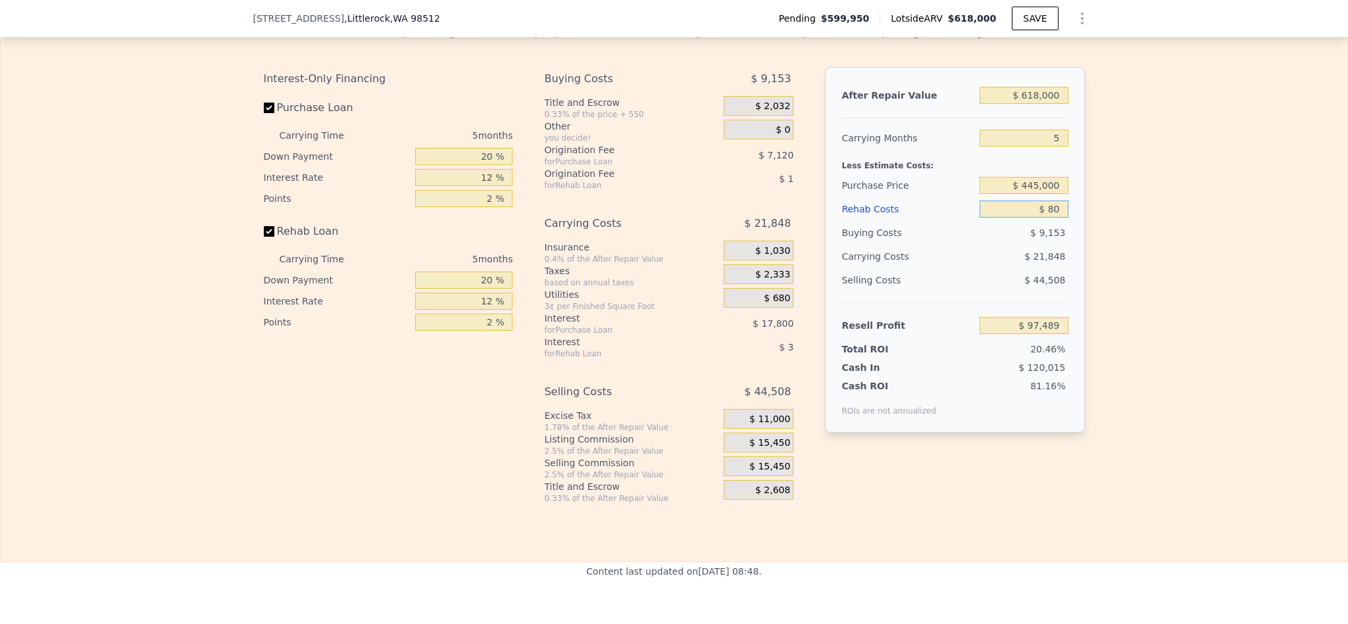
type input "$ 97,411"
type input "$ 800"
type input "$ 96,654"
type input "$ 8,000"
type input "$ 89,049"
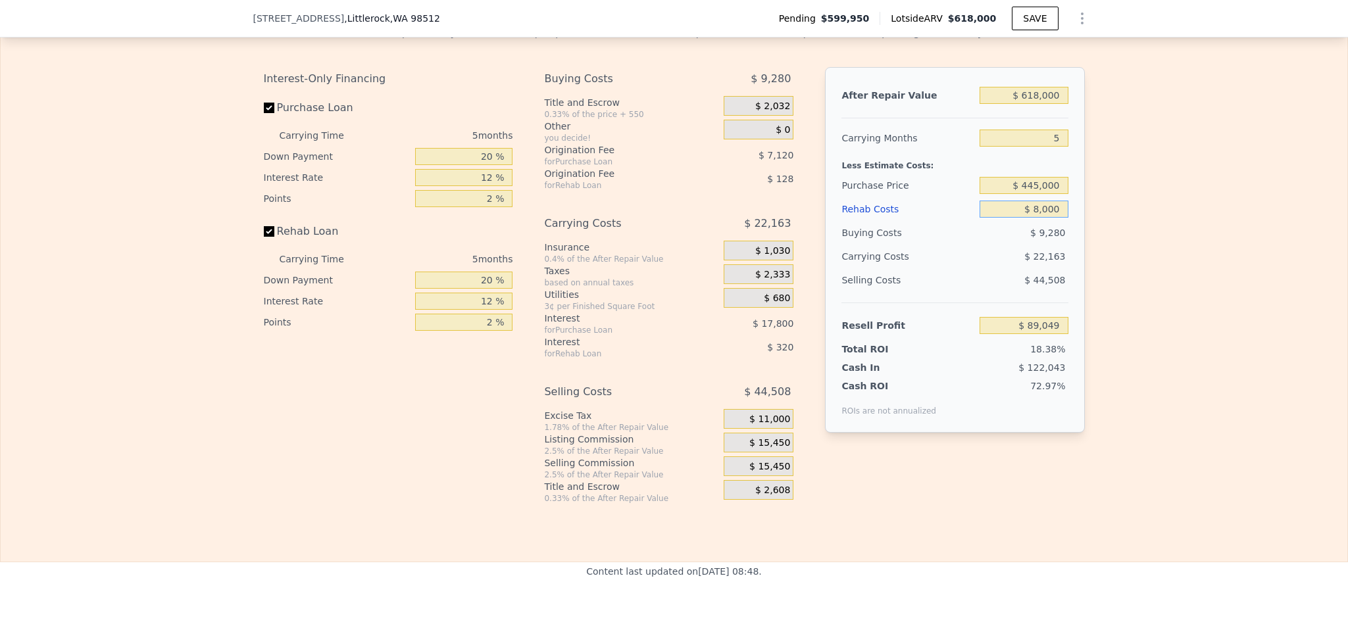
type input "$ 80,000"
type input "$ 13,017"
type input "$ 80,000"
click at [1034, 104] on input "$ 618,000" at bounding box center [1024, 95] width 88 height 17
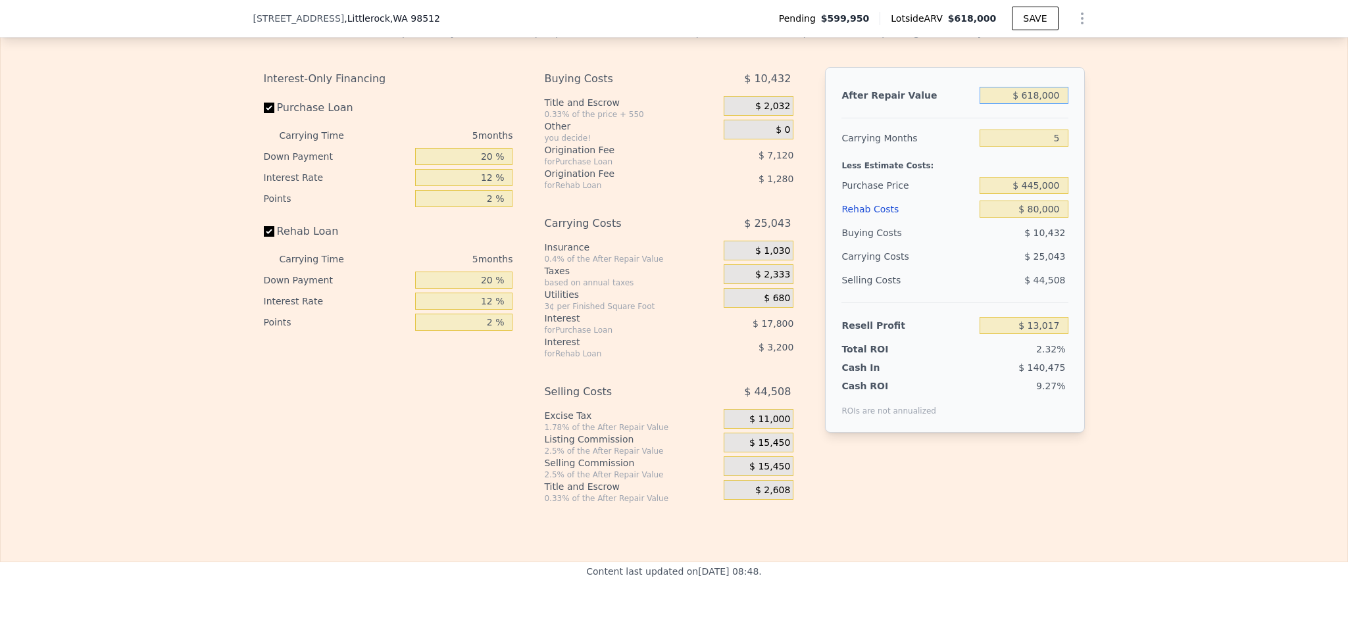
type input "$ 8"
type input "-$ 559,987"
type input "$ 80"
type input "-$ 559,920"
type input "$ 800"
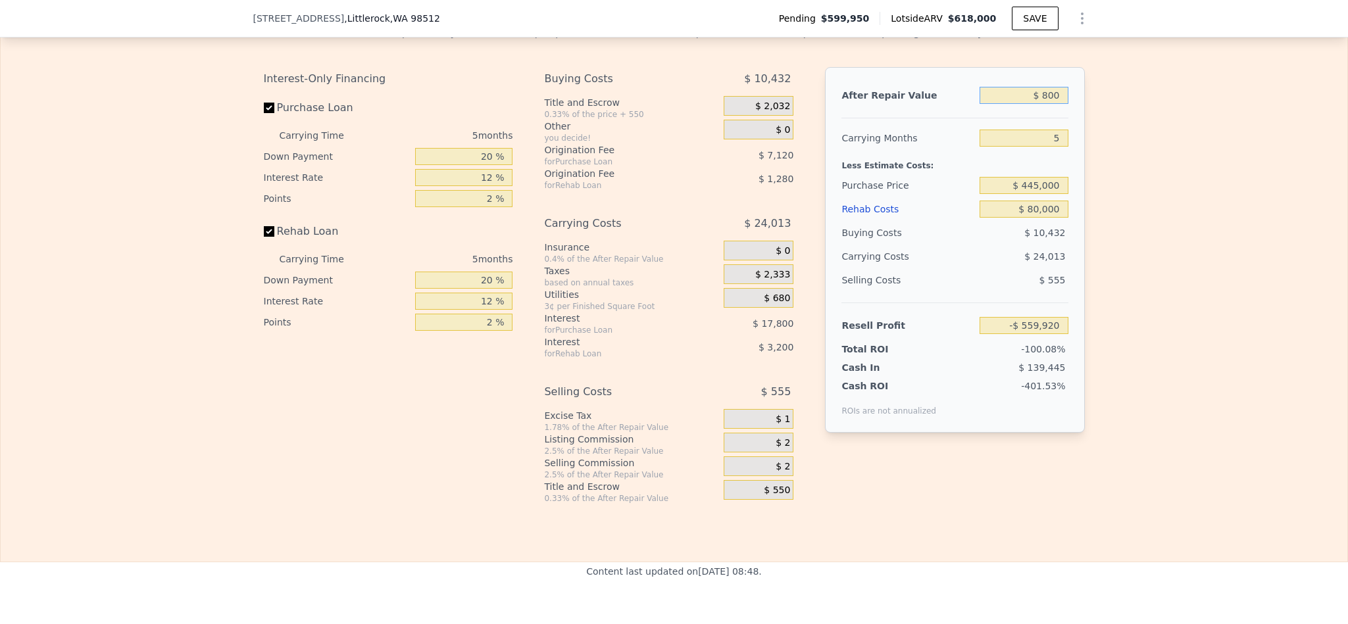
type input "-$ 559,253"
type input "$ 8,000"
type input "-$ 552,577"
type input "$ 80,000"
type input "-$ 485,818"
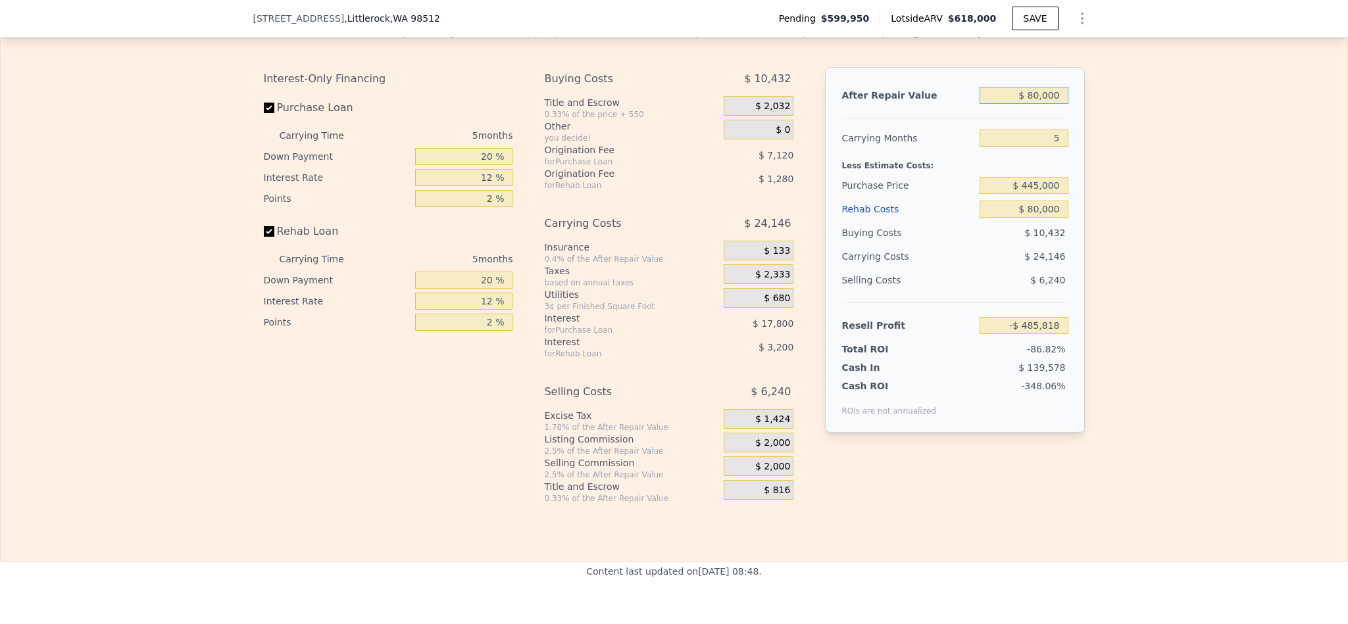
type input "$ 800,000"
type input "$ 181,768"
click at [1141, 295] on div "Edit the assumptions in yellow boxes. Input profit to calculate an offer price.…" at bounding box center [674, 258] width 1347 height 489
drag, startPoint x: 1026, startPoint y: 128, endPoint x: 989, endPoint y: 128, distance: 36.8
click at [989, 104] on input "$ 800,000" at bounding box center [1024, 95] width 88 height 17
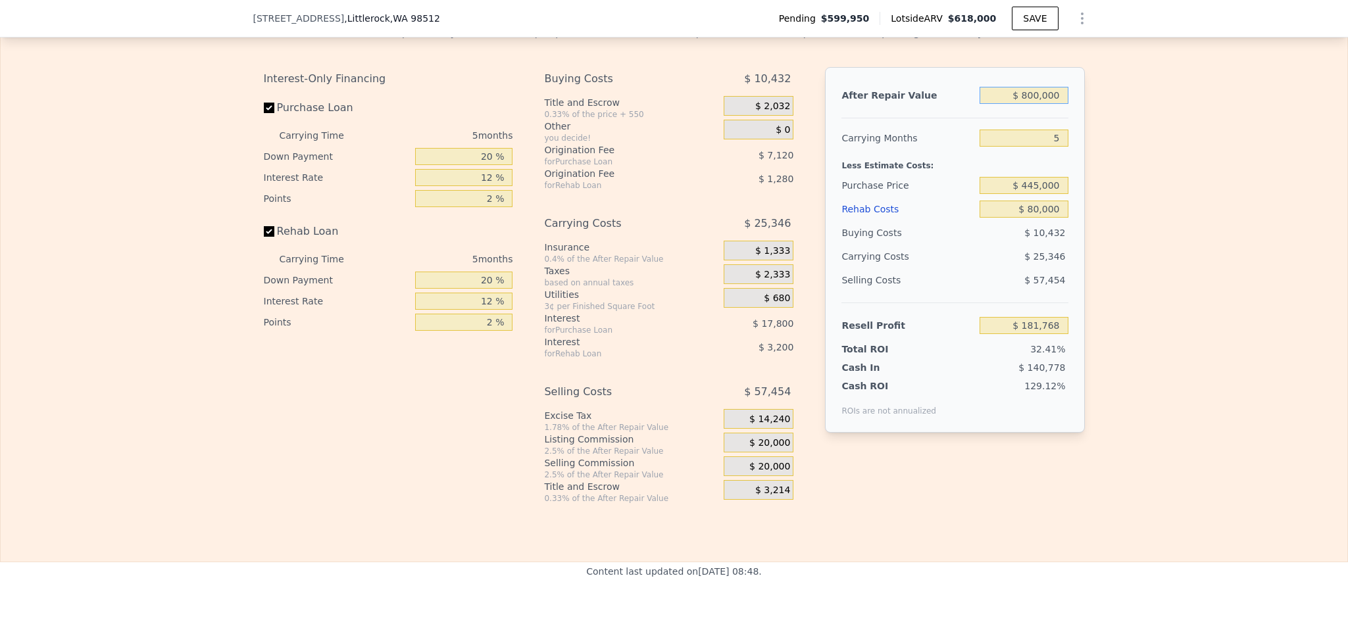
click at [1037, 104] on input "$ 800,000" at bounding box center [1024, 95] width 88 height 17
click at [1021, 104] on input "$ 800,000" at bounding box center [1024, 95] width 88 height 17
type input "$ 700,000"
type input "$ 89,047"
type input "$ 700,000"
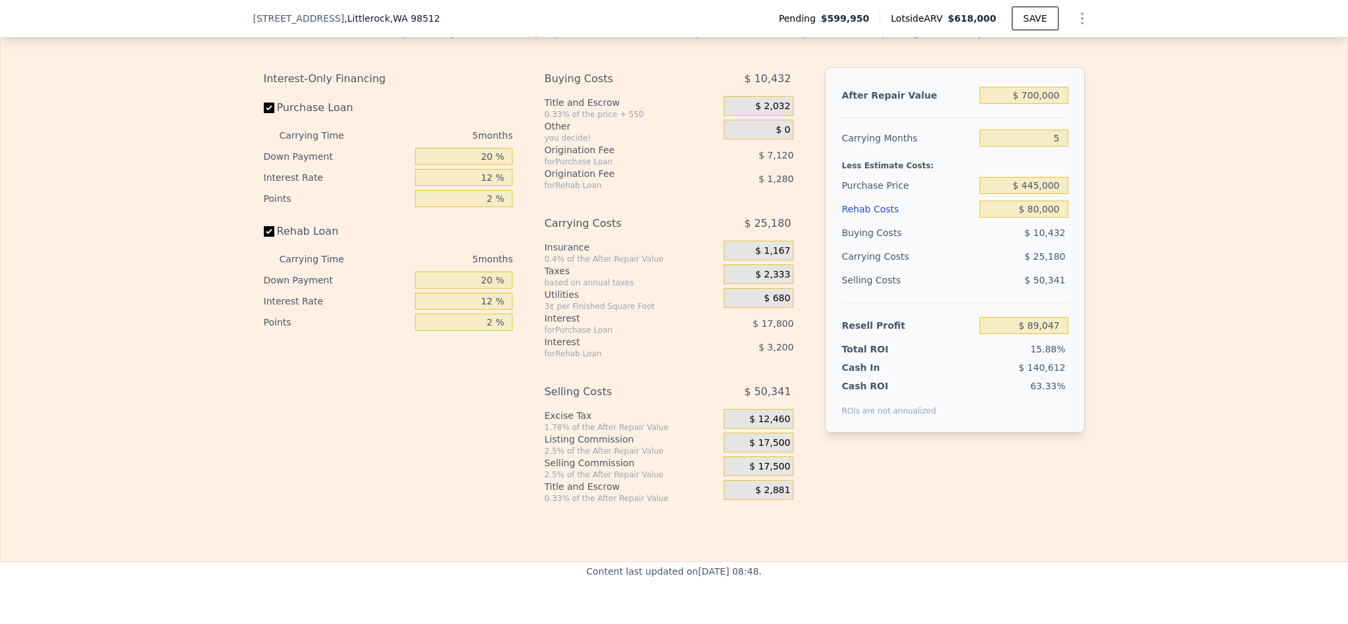
click at [1183, 377] on div "Edit the assumptions in yellow boxes. Input profit to calculate an offer price.…" at bounding box center [674, 258] width 1347 height 489
click at [1246, 278] on div "Edit the assumptions in yellow boxes. Input profit to calculate an offer price.…" at bounding box center [674, 258] width 1347 height 489
